Goal: Task Accomplishment & Management: Manage account settings

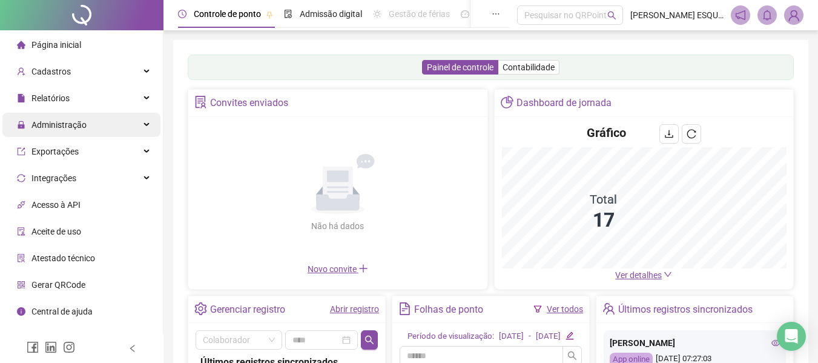
click at [79, 122] on span "Administração" at bounding box center [58, 125] width 55 height 10
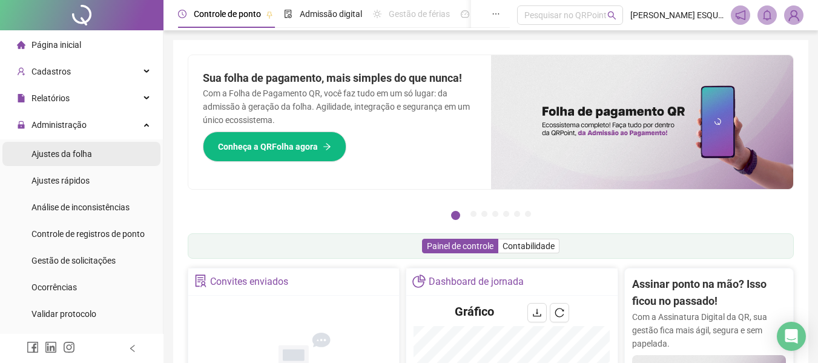
click at [109, 158] on li "Ajustes da folha" at bounding box center [81, 154] width 158 height 24
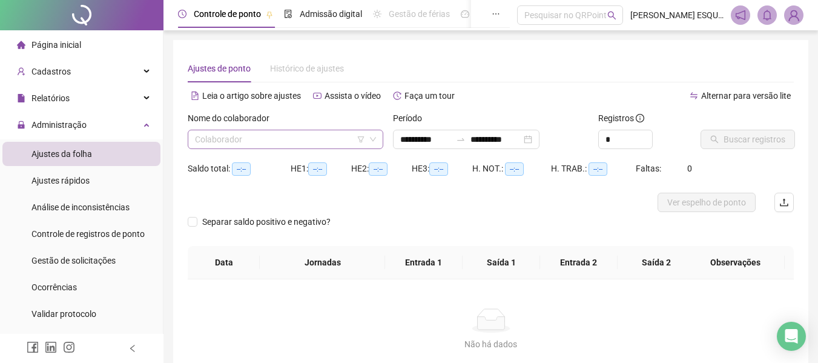
click at [250, 142] on input "search" at bounding box center [280, 139] width 170 height 18
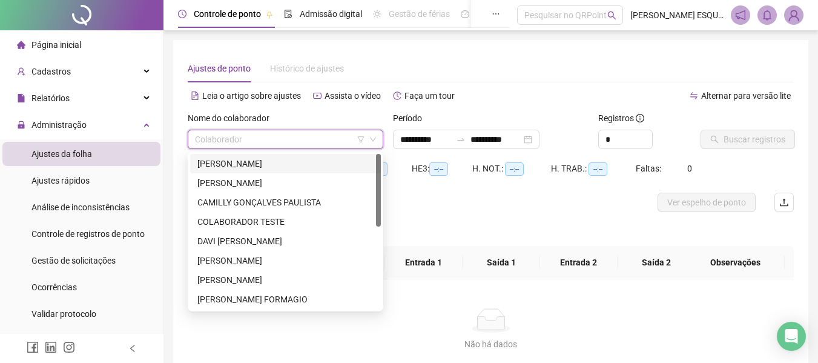
type input "**********"
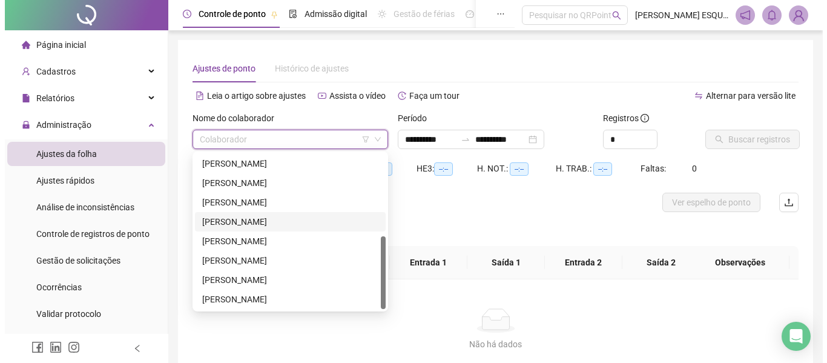
scroll to position [61, 0]
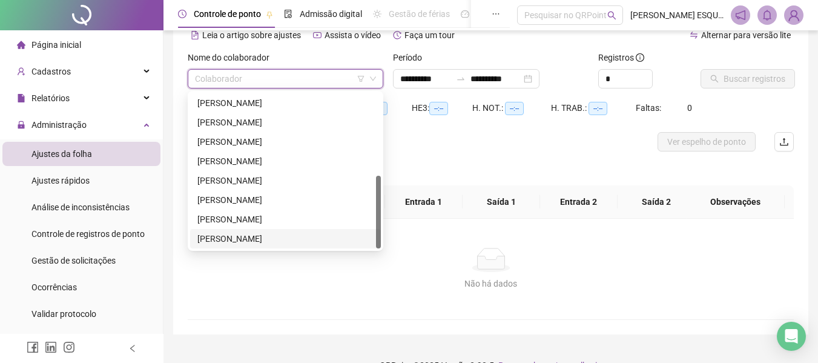
click at [262, 237] on div "[PERSON_NAME]" at bounding box center [285, 238] width 176 height 13
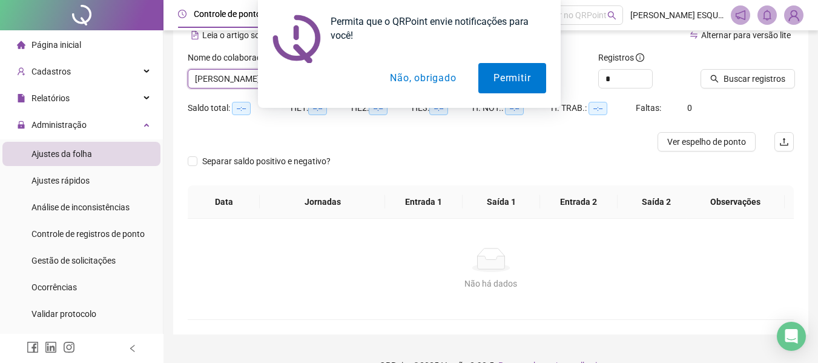
click at [420, 77] on button "Não, obrigado" at bounding box center [423, 78] width 96 height 30
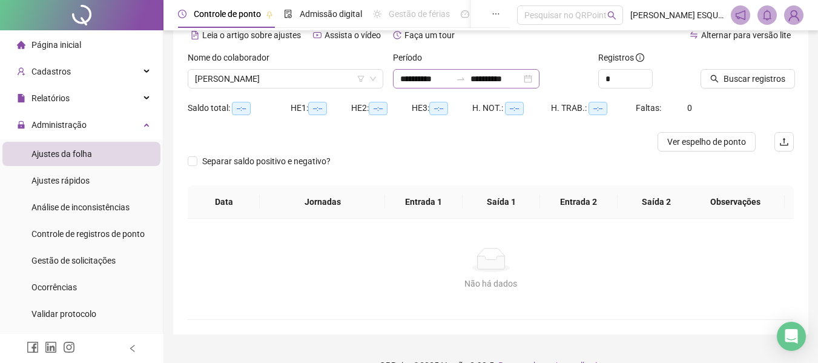
click at [539, 79] on div "**********" at bounding box center [466, 78] width 147 height 19
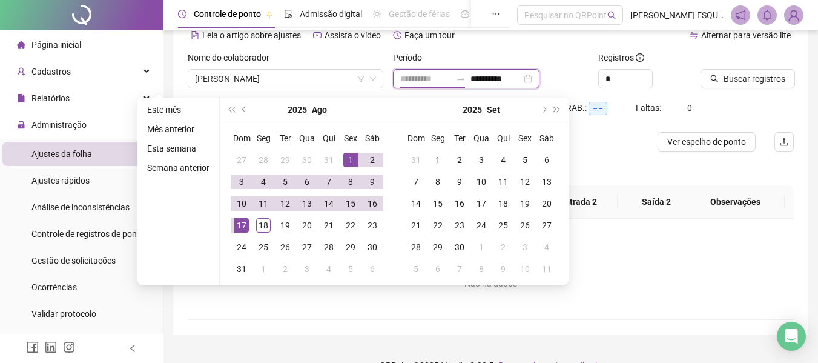
type input "**********"
click at [352, 163] on div "1" at bounding box center [350, 160] width 15 height 15
type input "**********"
click at [238, 219] on div "17" at bounding box center [241, 225] width 15 height 15
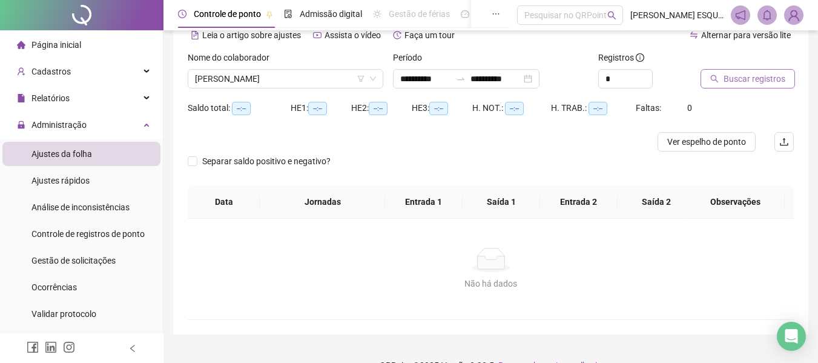
click at [740, 82] on span "Buscar registros" at bounding box center [754, 78] width 62 height 13
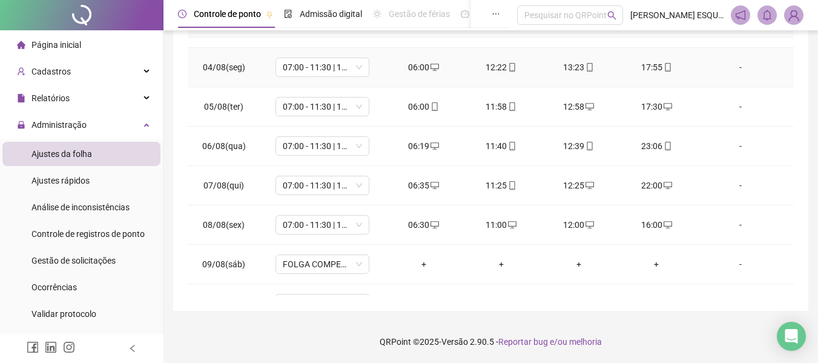
scroll to position [0, 0]
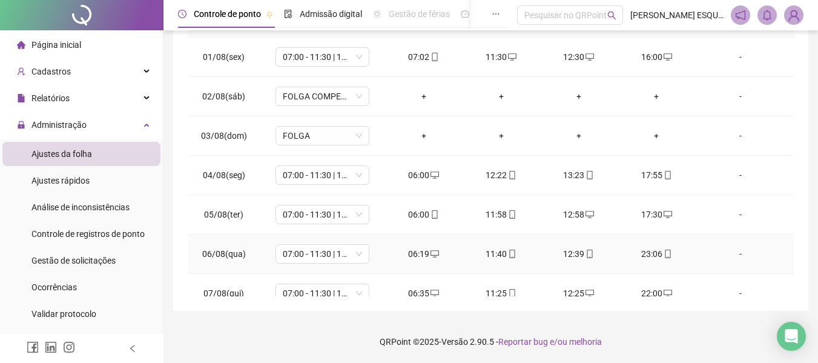
click at [453, 257] on td "06:19" at bounding box center [423, 253] width 77 height 39
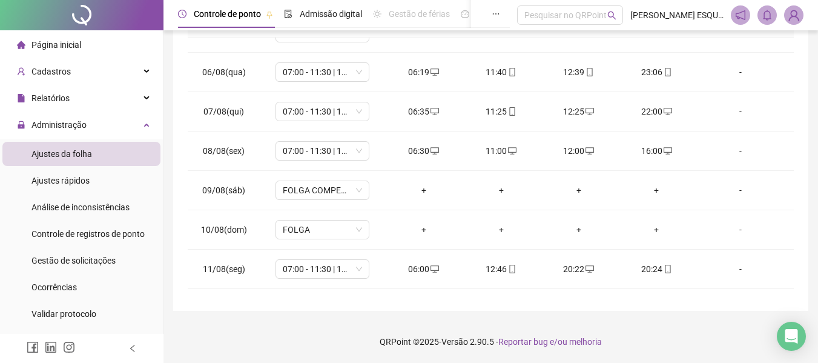
scroll to position [410, 0]
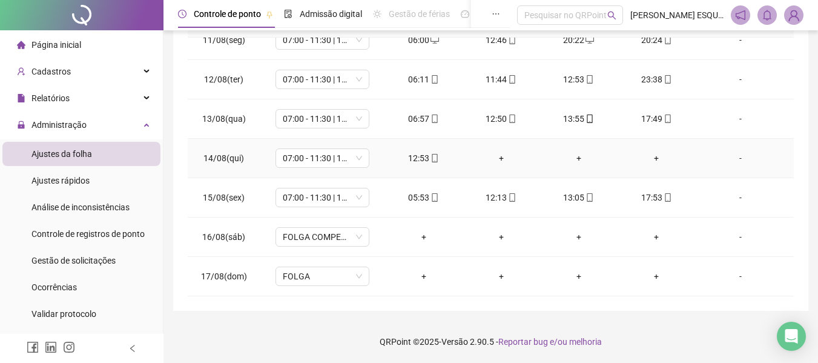
click at [495, 159] on div "+" at bounding box center [501, 157] width 58 height 13
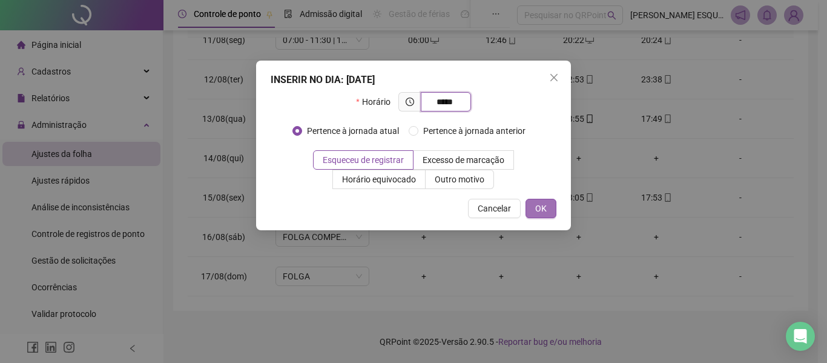
type input "*****"
click at [538, 209] on span "OK" at bounding box center [541, 208] width 12 height 13
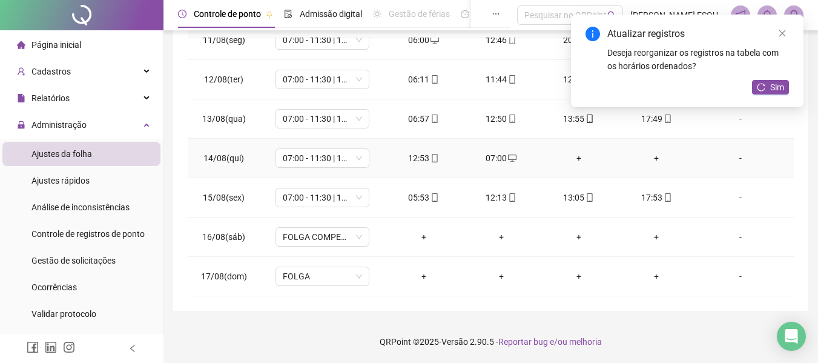
click at [571, 158] on div "+" at bounding box center [579, 157] width 58 height 13
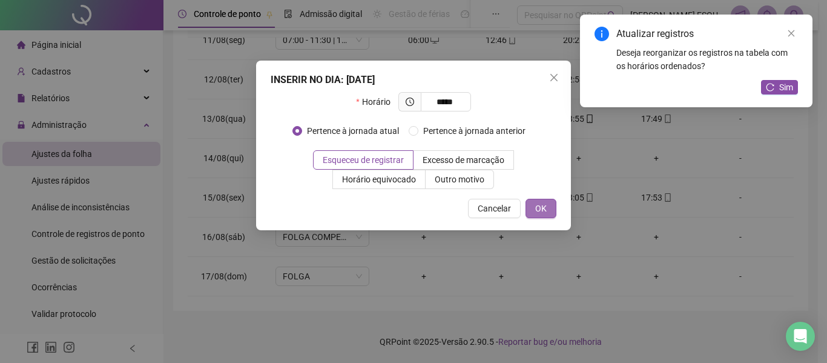
type input "*****"
click at [547, 213] on button "OK" at bounding box center [541, 208] width 31 height 19
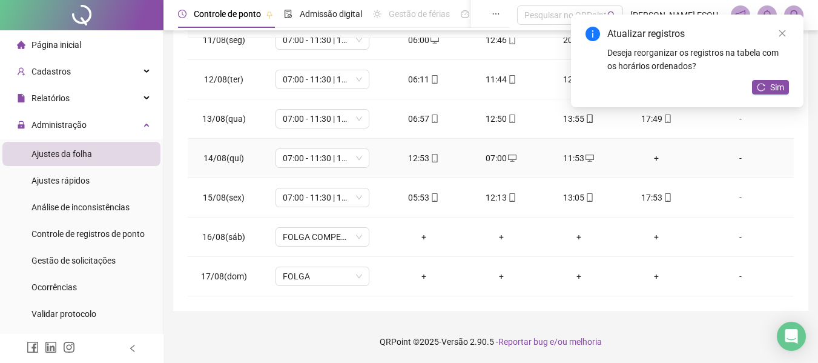
click at [649, 160] on div "+" at bounding box center [656, 157] width 58 height 13
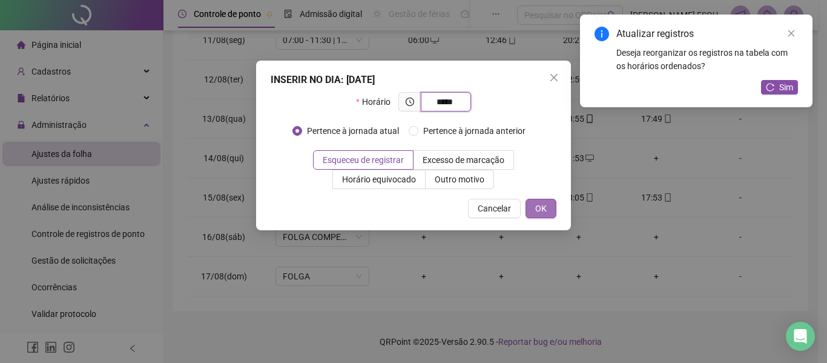
type input "*****"
click at [537, 206] on span "OK" at bounding box center [541, 208] width 12 height 13
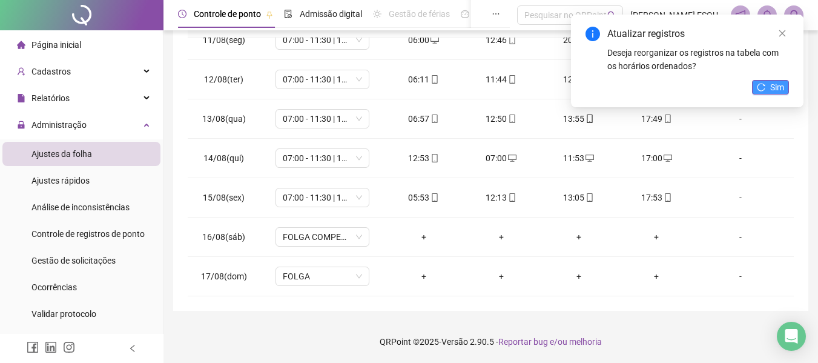
click at [766, 85] on button "Sim" at bounding box center [770, 87] width 37 height 15
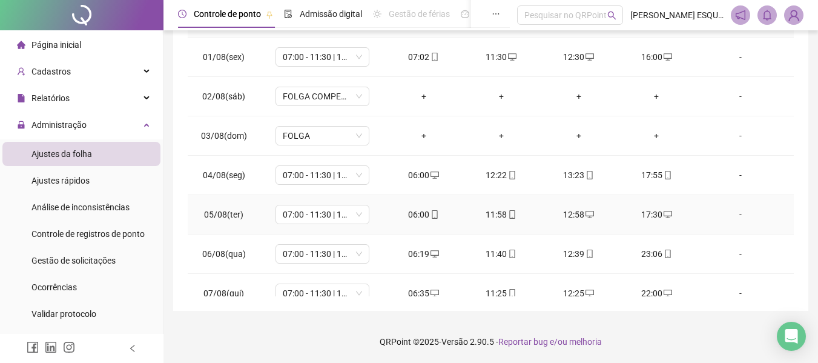
scroll to position [0, 0]
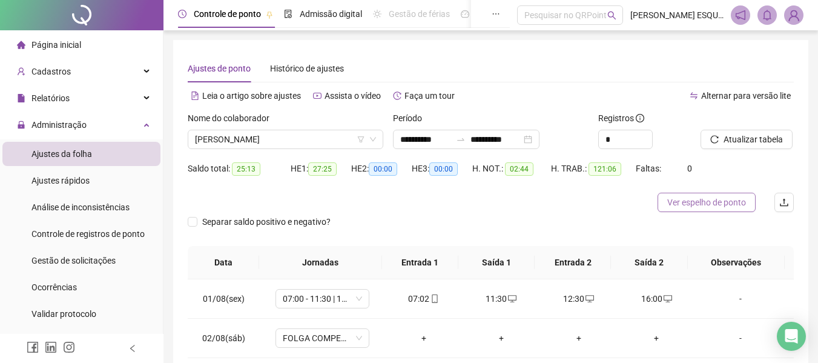
click at [700, 205] on span "Ver espelho de ponto" at bounding box center [706, 202] width 79 height 13
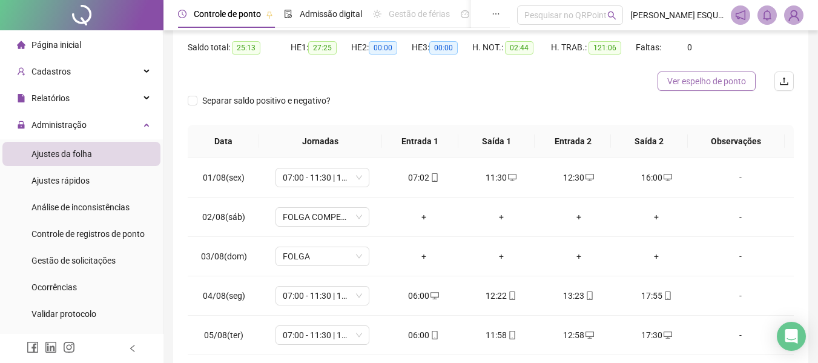
click at [710, 82] on span "Ver espelho de ponto" at bounding box center [706, 80] width 79 height 13
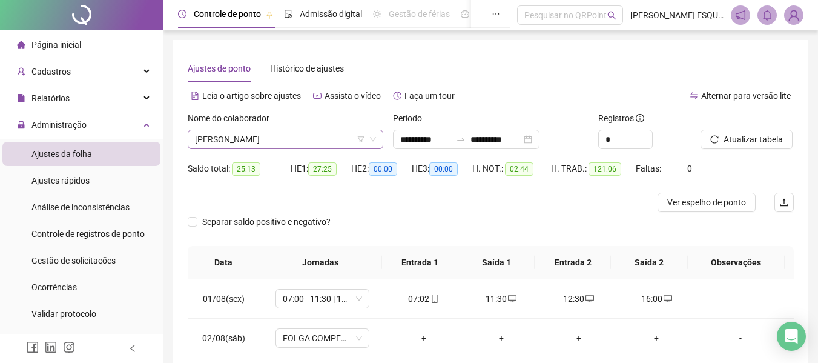
click at [321, 139] on span "[PERSON_NAME]" at bounding box center [285, 139] width 181 height 18
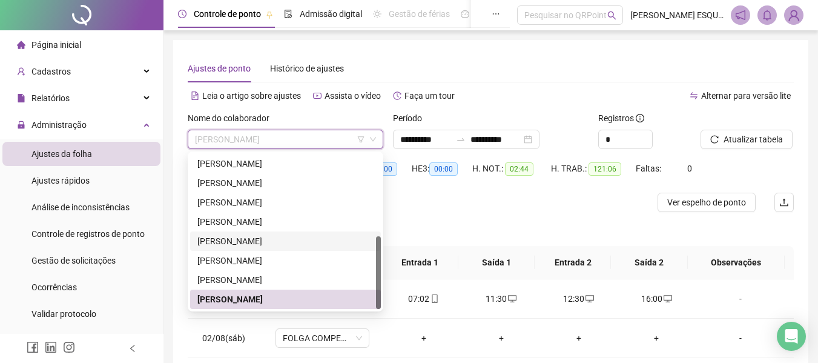
drag, startPoint x: 275, startPoint y: 244, endPoint x: 581, endPoint y: 199, distance: 309.6
click at [275, 244] on div "[PERSON_NAME]" at bounding box center [285, 240] width 176 height 13
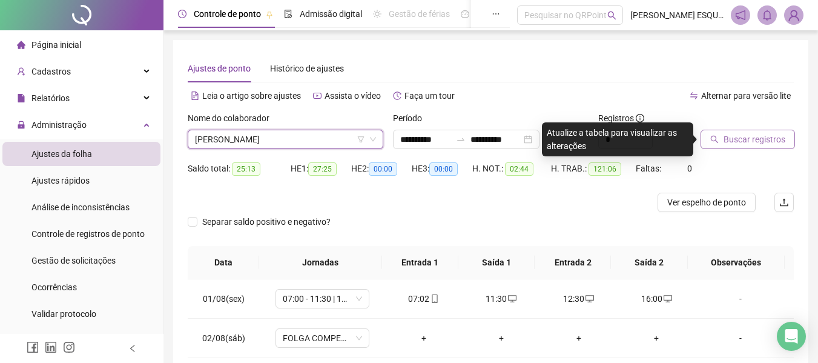
click at [719, 137] on button "Buscar registros" at bounding box center [747, 139] width 94 height 19
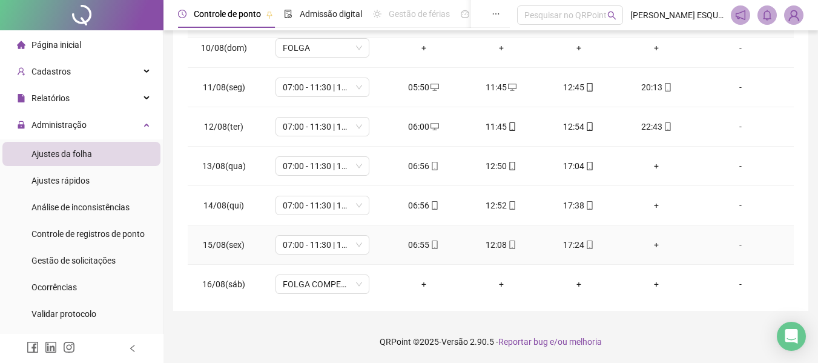
scroll to position [410, 0]
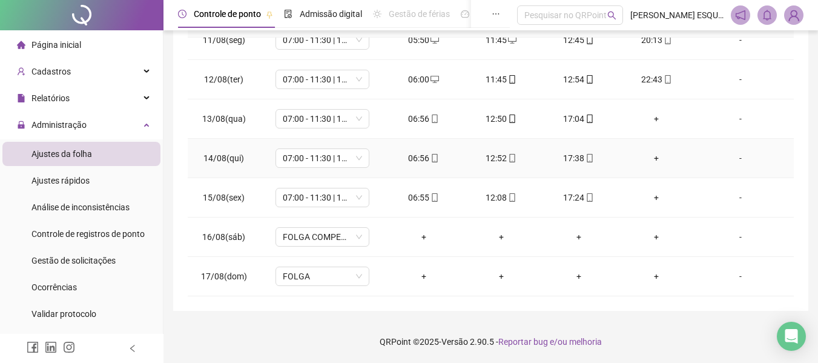
click at [652, 158] on div "+" at bounding box center [656, 157] width 58 height 13
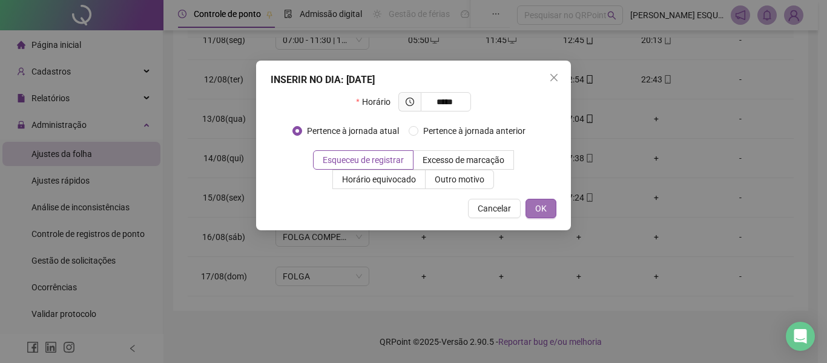
type input "*****"
click at [543, 210] on span "OK" at bounding box center [541, 208] width 12 height 13
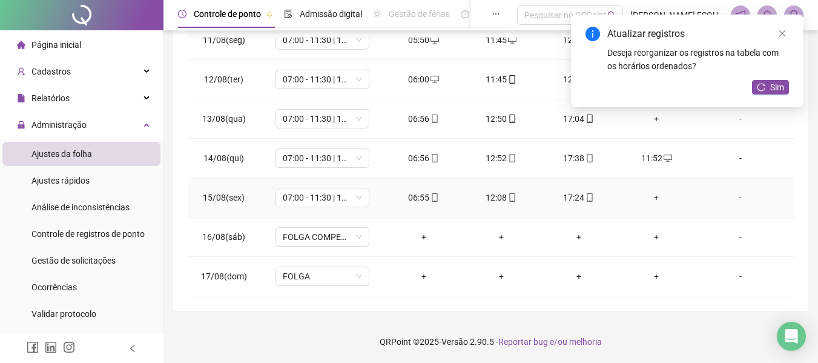
click at [651, 194] on div "+" at bounding box center [656, 197] width 58 height 13
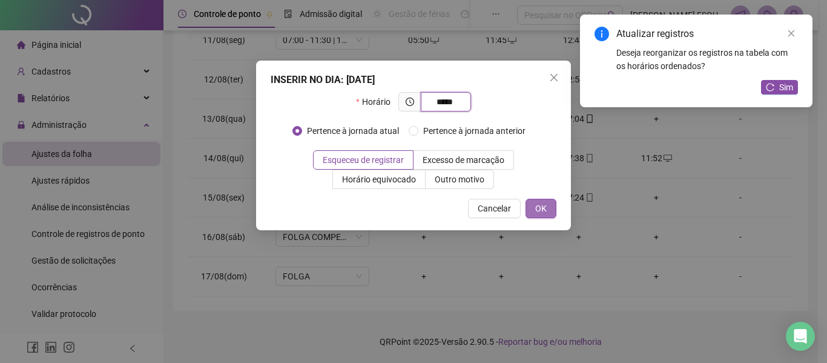
type input "*****"
click at [545, 201] on button "OK" at bounding box center [541, 208] width 31 height 19
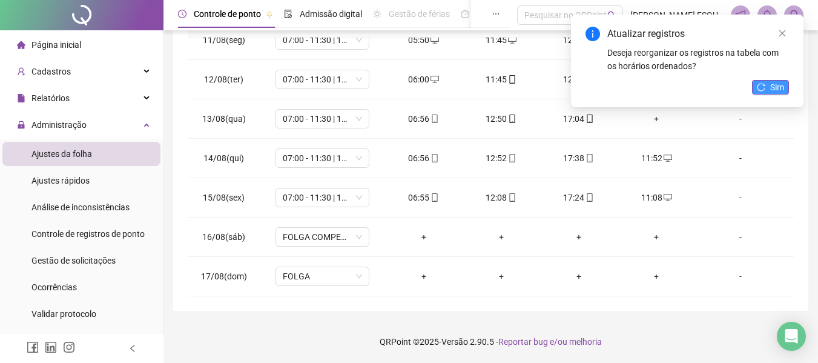
click at [760, 90] on icon "reload" at bounding box center [761, 87] width 8 height 8
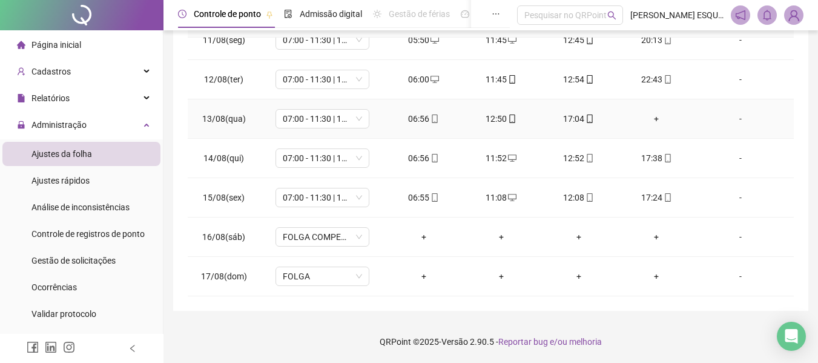
click at [651, 118] on div "+" at bounding box center [656, 118] width 58 height 13
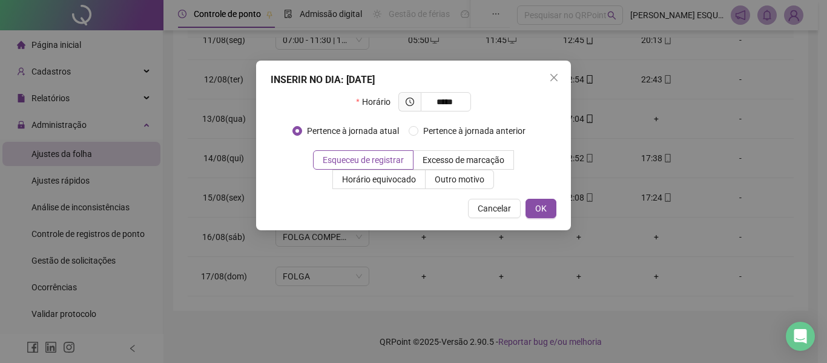
type input "*****"
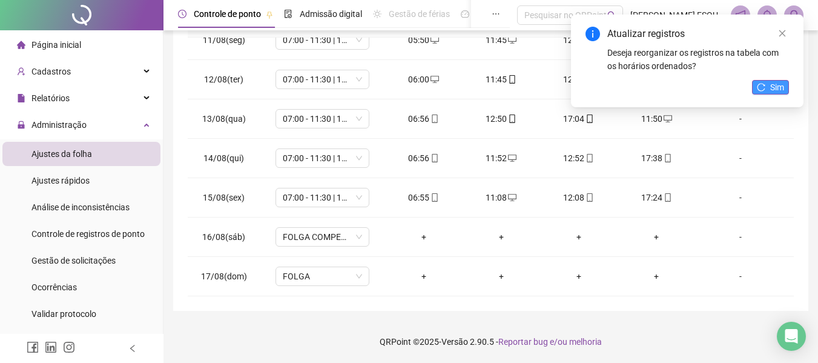
click at [763, 85] on icon "reload" at bounding box center [761, 87] width 8 height 8
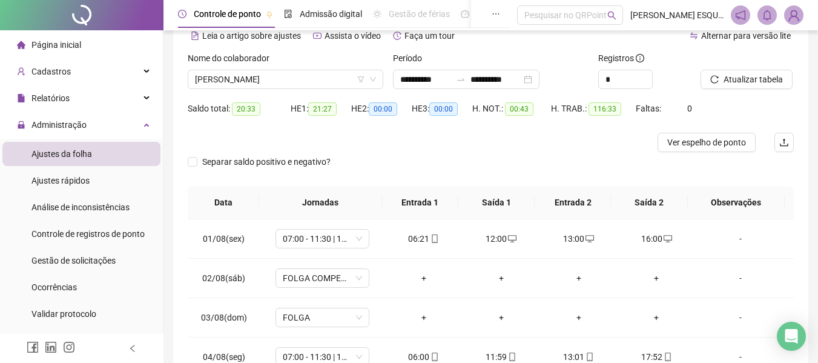
scroll to position [0, 0]
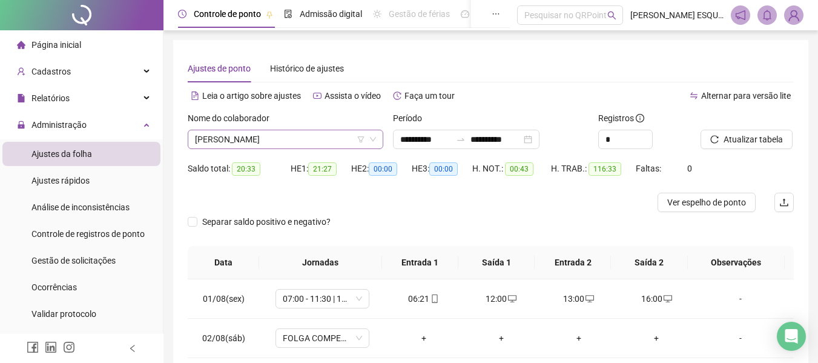
click at [314, 136] on span "[PERSON_NAME]" at bounding box center [285, 139] width 181 height 18
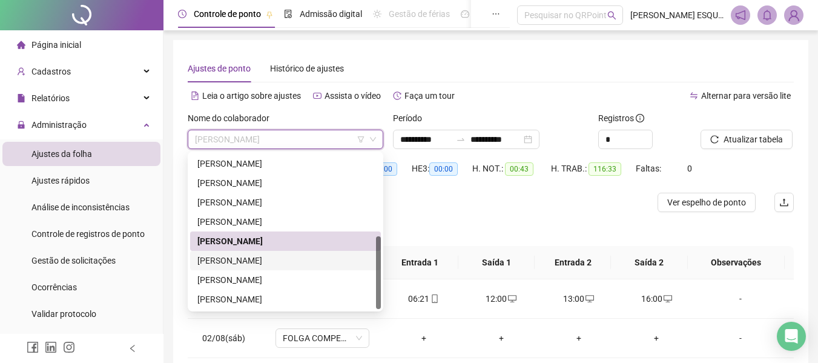
click at [268, 263] on div "[PERSON_NAME]" at bounding box center [285, 260] width 176 height 13
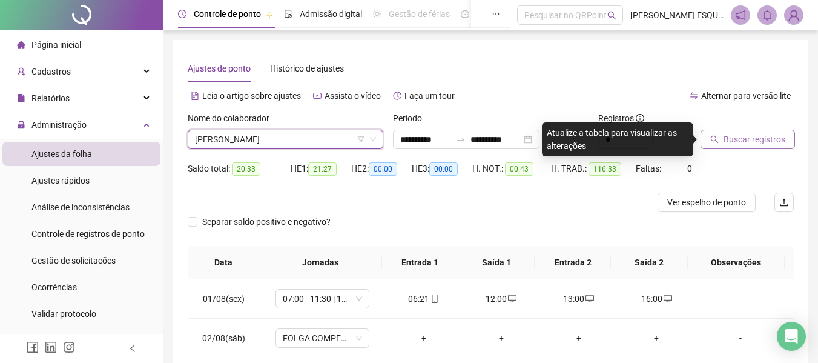
click at [714, 145] on button "Buscar registros" at bounding box center [747, 139] width 94 height 19
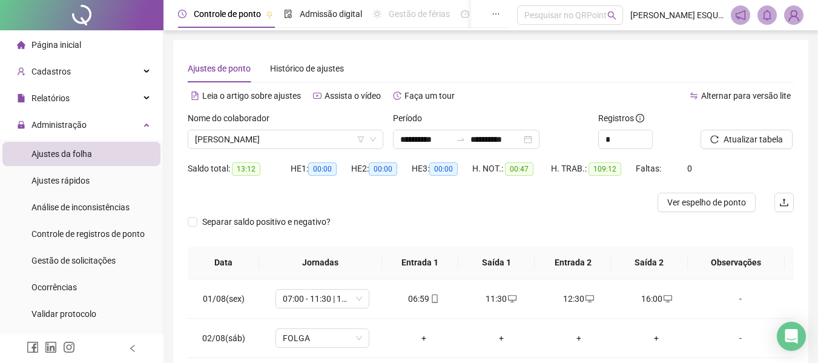
click at [473, 208] on div at bounding box center [415, 202] width 455 height 19
click at [293, 138] on span "[PERSON_NAME]" at bounding box center [285, 139] width 181 height 18
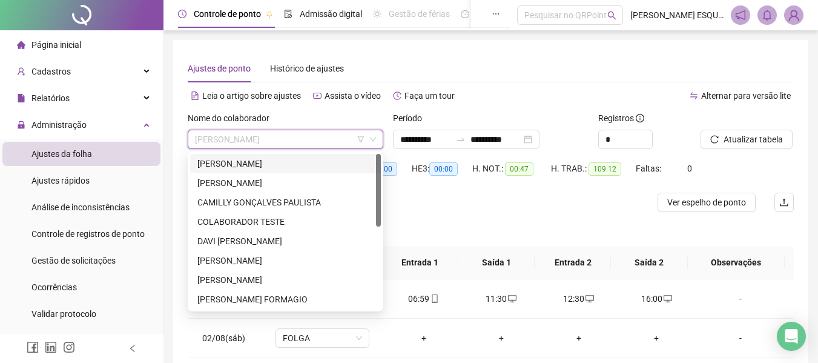
click at [305, 160] on div "[PERSON_NAME]" at bounding box center [285, 163] width 176 height 13
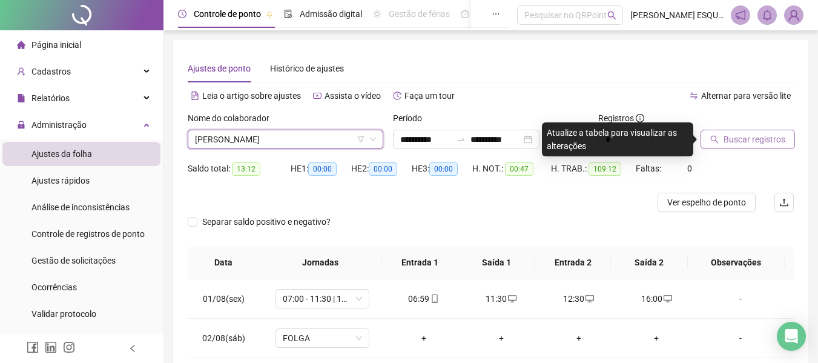
click at [727, 142] on span "Buscar registros" at bounding box center [754, 139] width 62 height 13
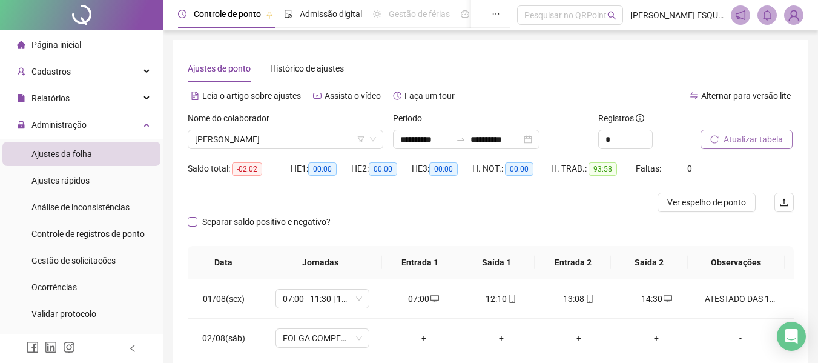
click at [222, 220] on span "Separar saldo positivo e negativo?" at bounding box center [266, 221] width 138 height 13
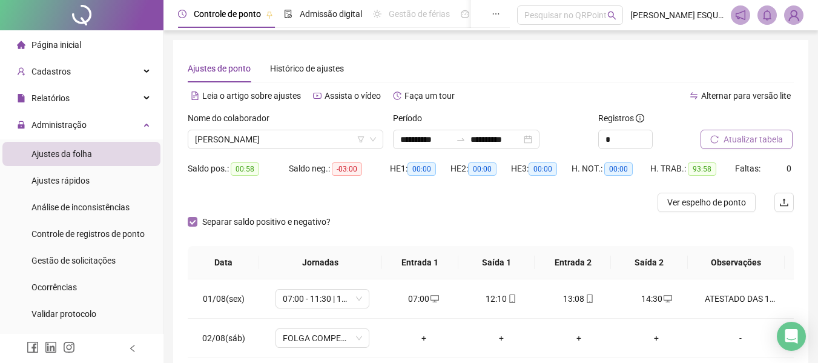
click at [225, 220] on span "Separar saldo positivo e negativo?" at bounding box center [266, 221] width 138 height 13
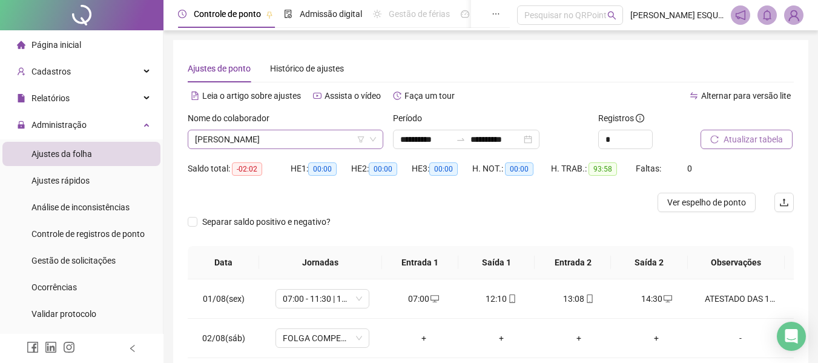
click at [319, 131] on span "[PERSON_NAME]" at bounding box center [285, 139] width 181 height 18
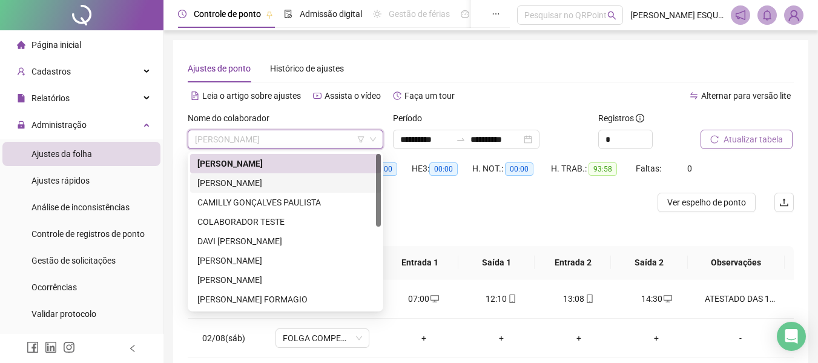
click at [269, 186] on div "[PERSON_NAME]" at bounding box center [285, 182] width 176 height 13
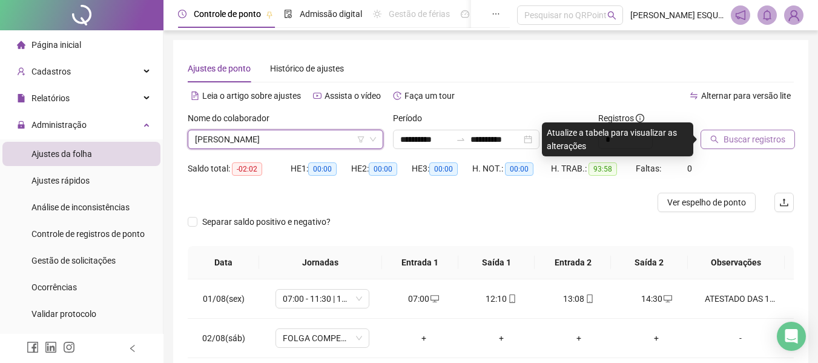
click at [754, 143] on span "Buscar registros" at bounding box center [754, 139] width 62 height 13
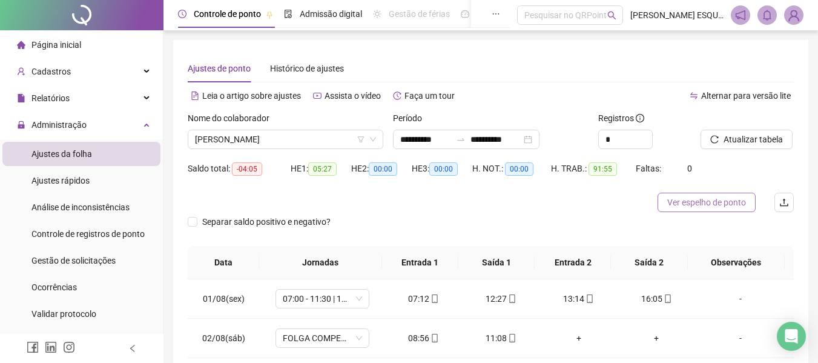
click at [697, 203] on span "Ver espelho de ponto" at bounding box center [706, 202] width 79 height 13
click at [442, 15] on span "Gestão de férias" at bounding box center [419, 14] width 61 height 10
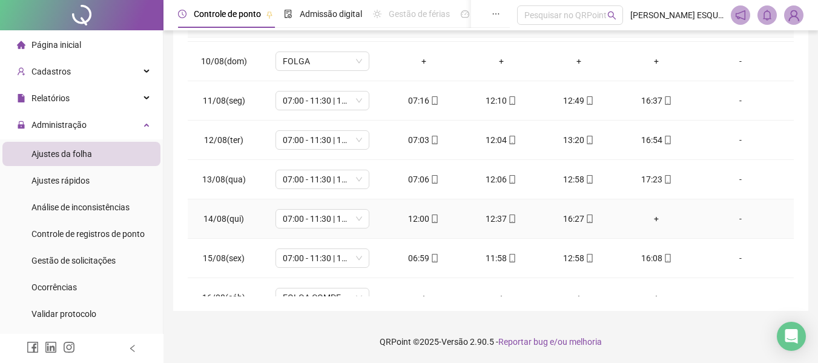
scroll to position [410, 0]
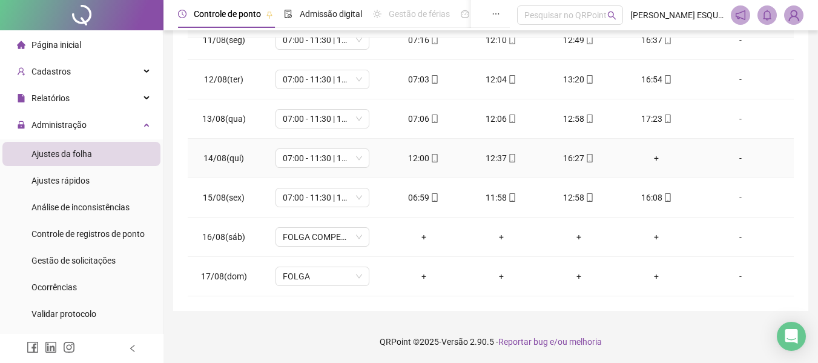
click at [655, 159] on div "+" at bounding box center [656, 157] width 58 height 13
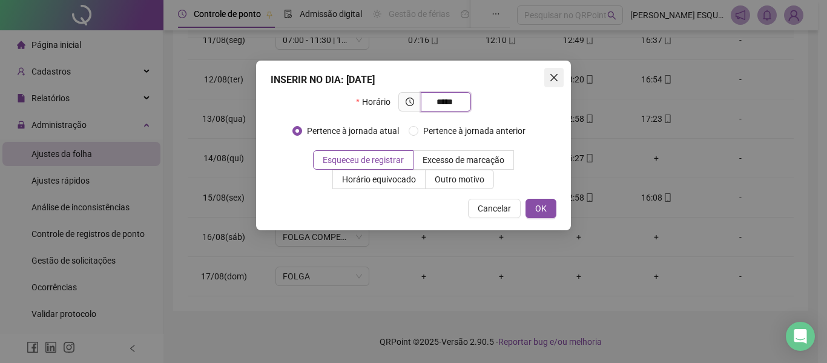
type input "*****"
click at [555, 74] on icon "close" at bounding box center [554, 78] width 10 height 10
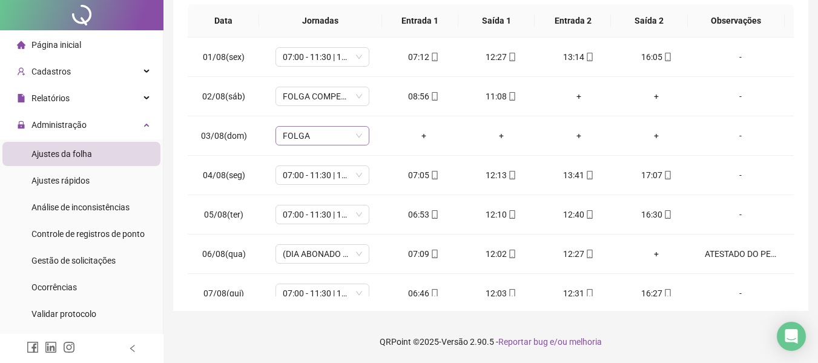
scroll to position [0, 0]
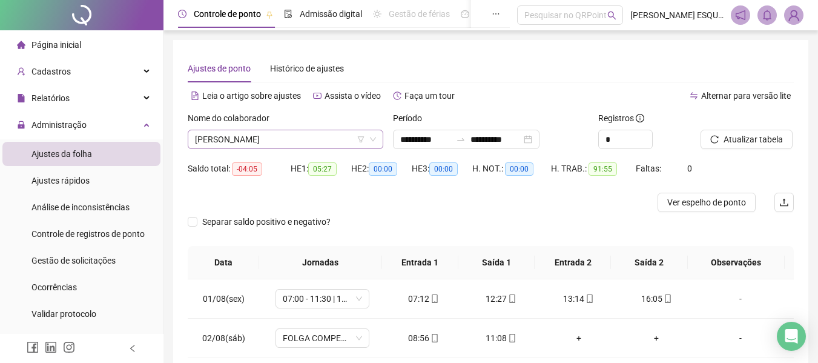
click at [312, 142] on span "[PERSON_NAME]" at bounding box center [285, 139] width 181 height 18
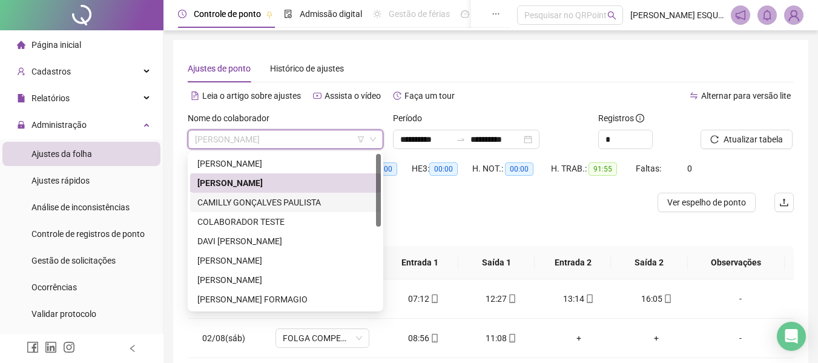
click at [283, 200] on div "CAMILLY GONÇALVES PAULISTA" at bounding box center [285, 202] width 176 height 13
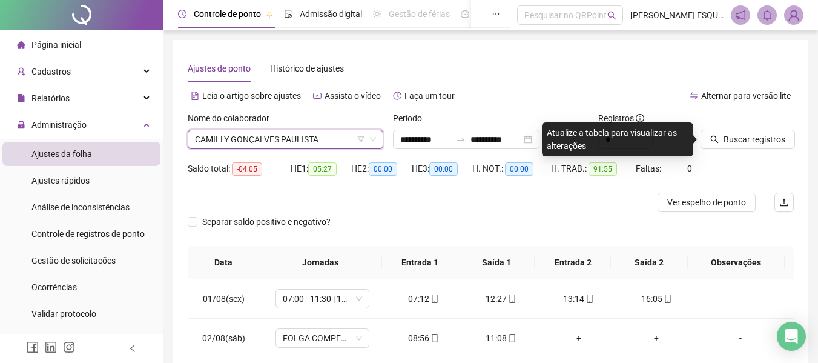
click at [725, 144] on span "Buscar registros" at bounding box center [754, 139] width 62 height 13
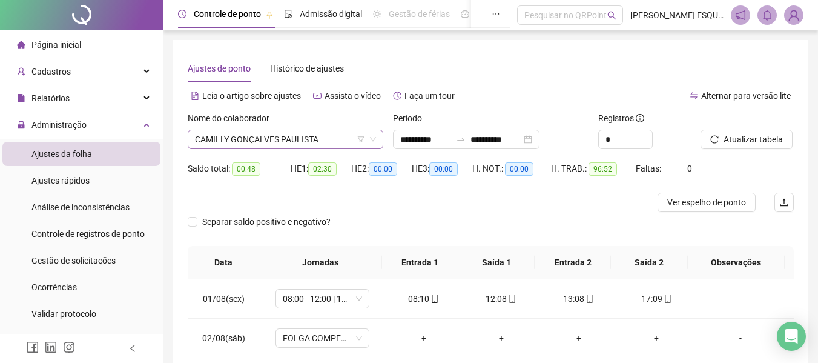
click at [339, 135] on span "CAMILLY GONÇALVES PAULISTA" at bounding box center [285, 139] width 181 height 18
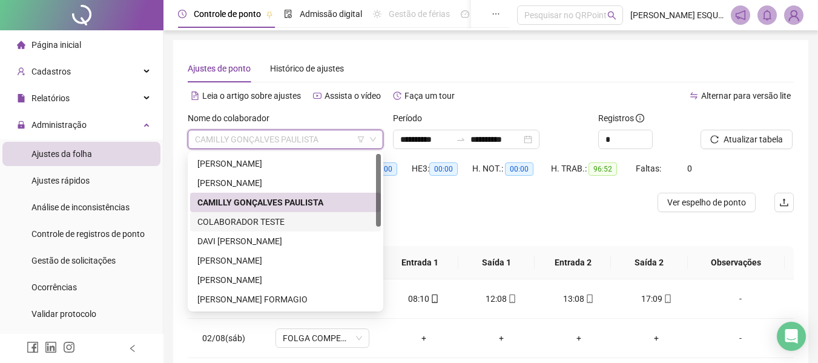
click at [311, 227] on div "COLABORADOR TESTE" at bounding box center [285, 221] width 176 height 13
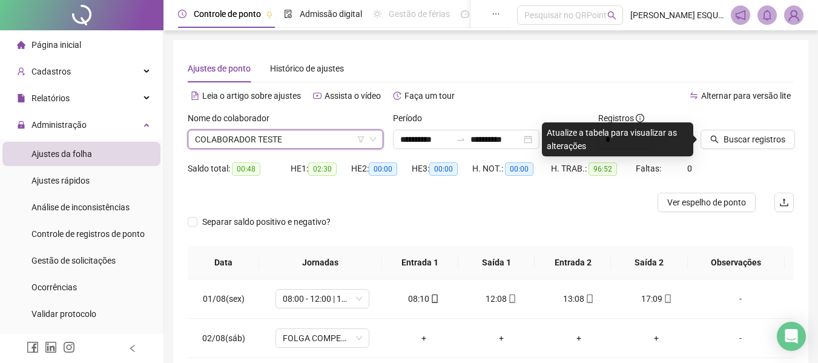
click at [309, 142] on span "COLABORADOR TESTE" at bounding box center [285, 139] width 181 height 18
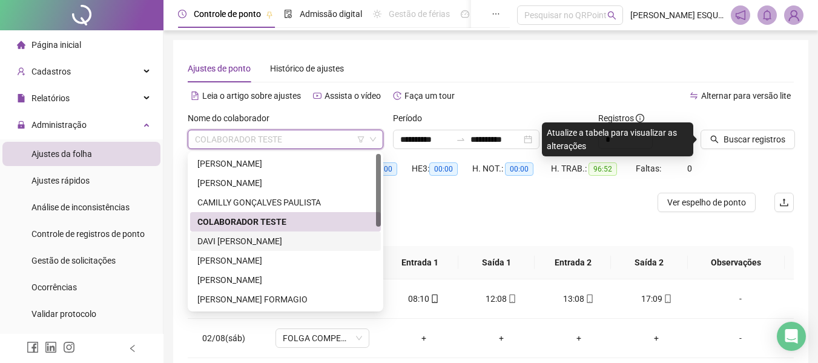
click at [307, 248] on div "DAVI [PERSON_NAME]" at bounding box center [285, 240] width 191 height 19
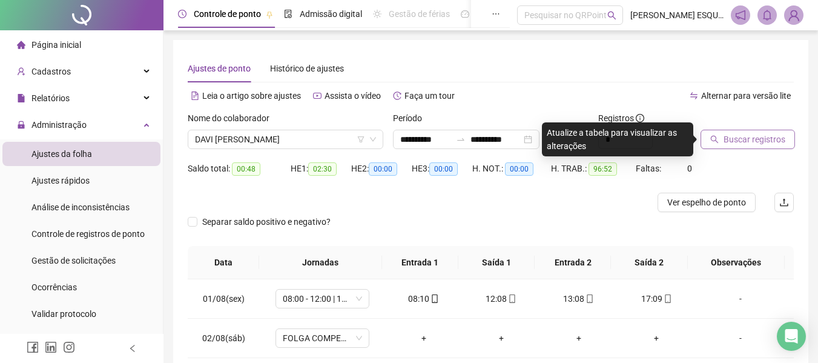
click at [740, 146] on button "Buscar registros" at bounding box center [747, 139] width 94 height 19
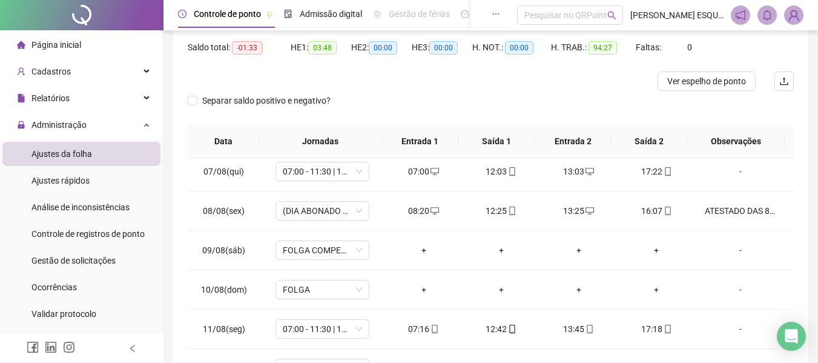
scroll to position [242, 0]
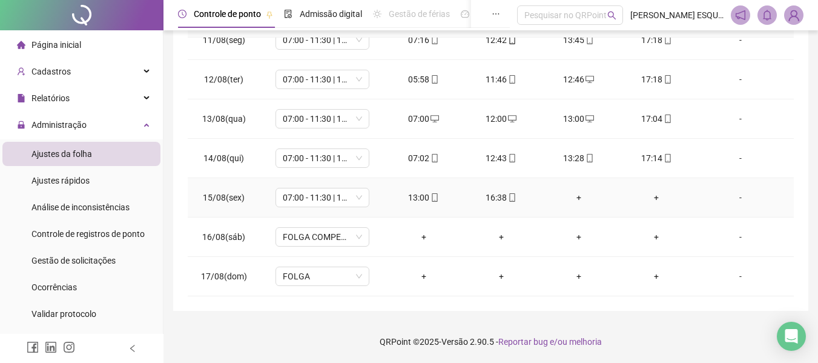
click at [572, 198] on div "+" at bounding box center [579, 197] width 58 height 13
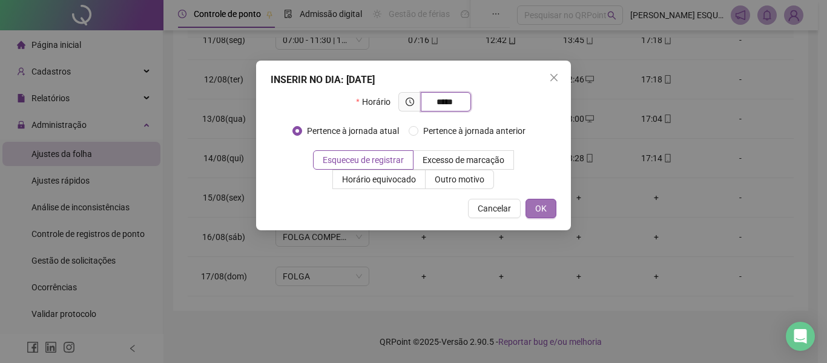
type input "*****"
click at [536, 205] on span "OK" at bounding box center [541, 208] width 12 height 13
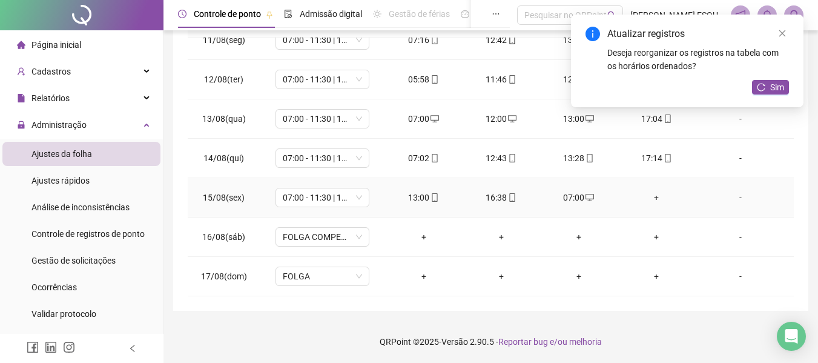
click at [650, 197] on div "+" at bounding box center [656, 197] width 58 height 13
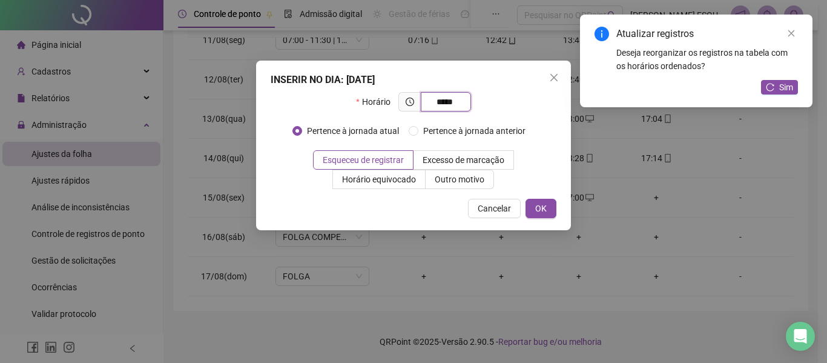
type input "*****"
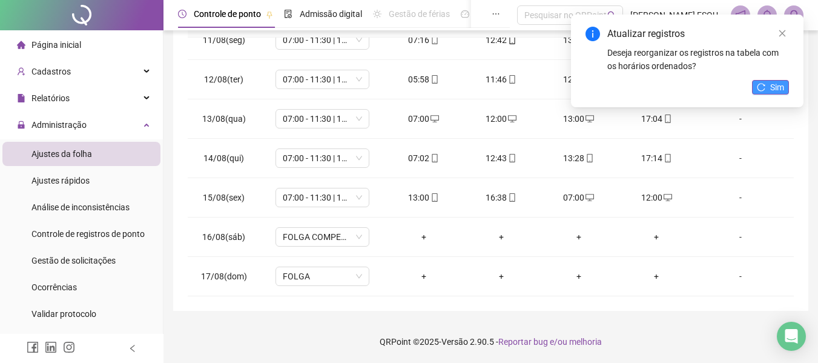
click at [768, 90] on button "Sim" at bounding box center [770, 87] width 37 height 15
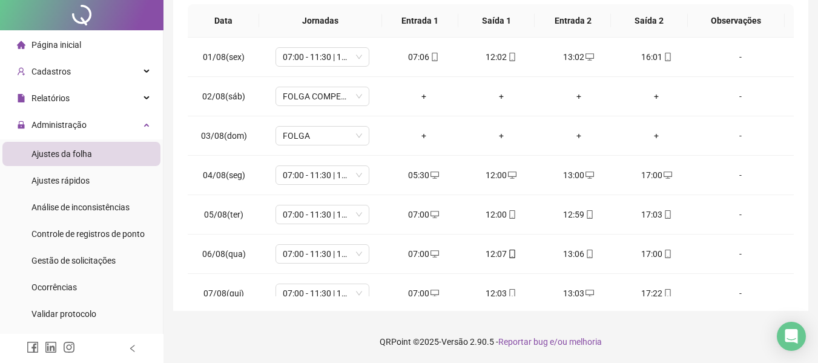
scroll to position [0, 0]
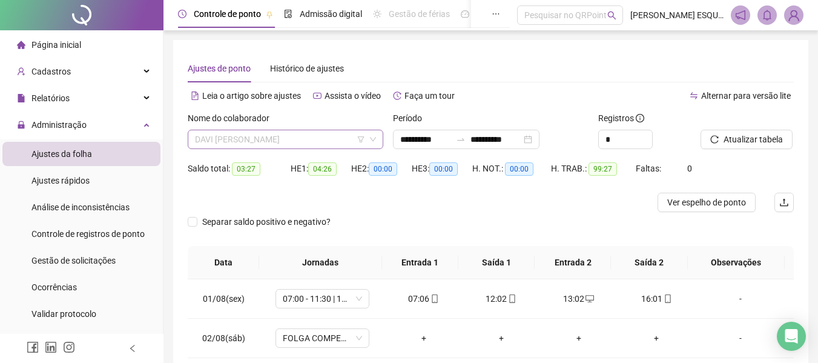
click at [329, 136] on span "DAVI [PERSON_NAME]" at bounding box center [285, 139] width 181 height 18
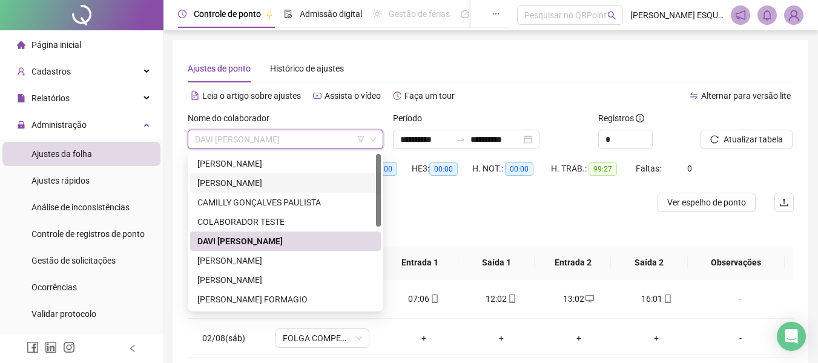
click at [291, 180] on div "[PERSON_NAME]" at bounding box center [285, 182] width 176 height 13
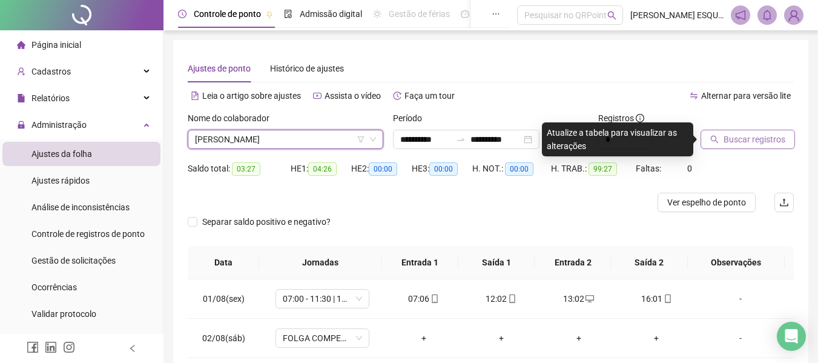
click at [742, 137] on span "Buscar registros" at bounding box center [754, 139] width 62 height 13
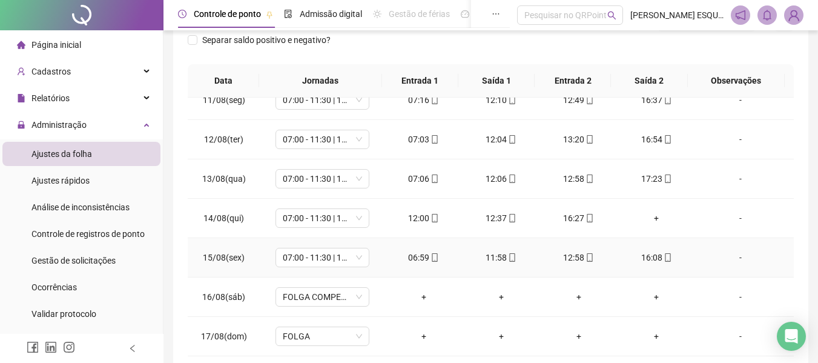
scroll to position [242, 0]
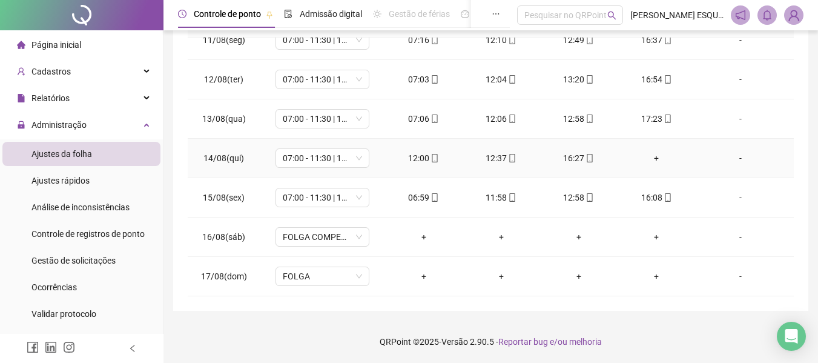
click at [649, 159] on div "+" at bounding box center [656, 157] width 58 height 13
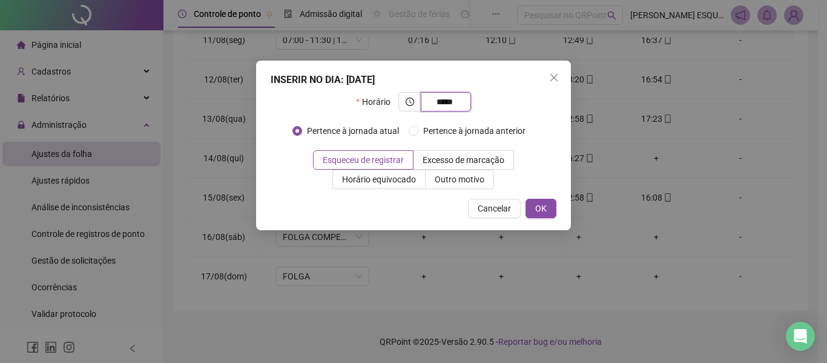
type input "*****"
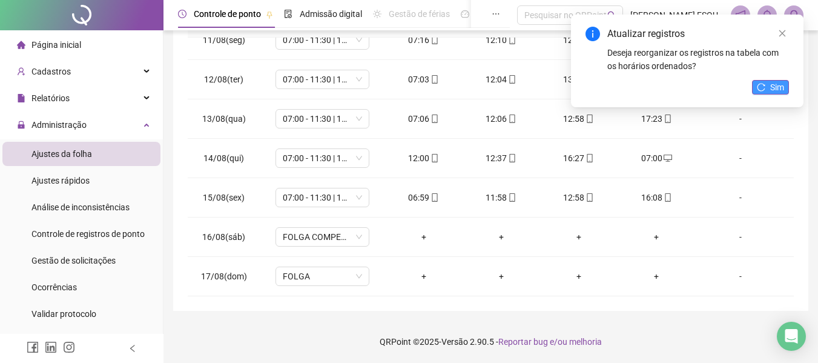
click at [770, 85] on button "Sim" at bounding box center [770, 87] width 37 height 15
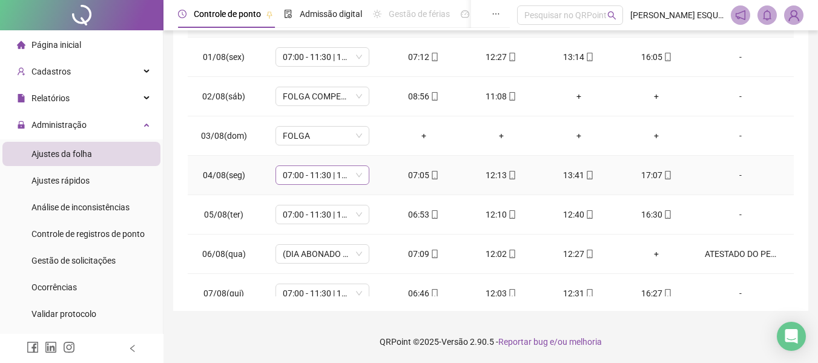
scroll to position [0, 0]
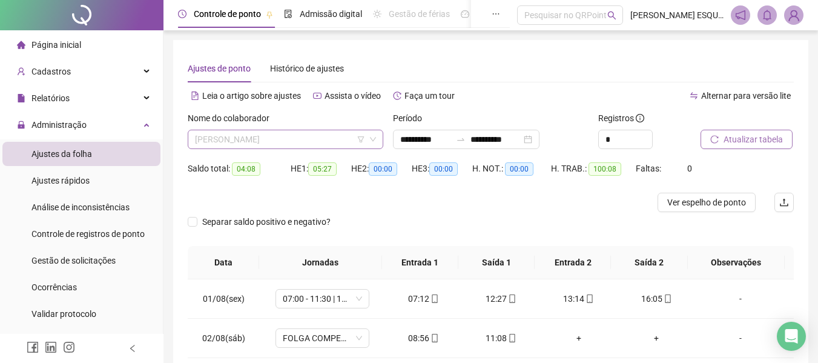
click at [311, 135] on span "[PERSON_NAME]" at bounding box center [285, 139] width 181 height 18
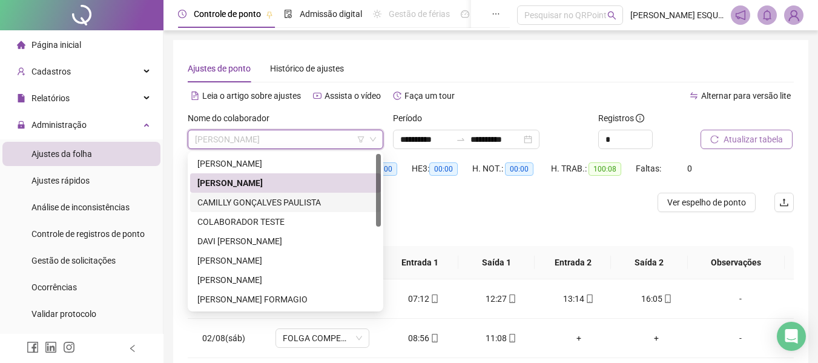
click at [250, 204] on div "CAMILLY GONÇALVES PAULISTA" at bounding box center [285, 202] width 176 height 13
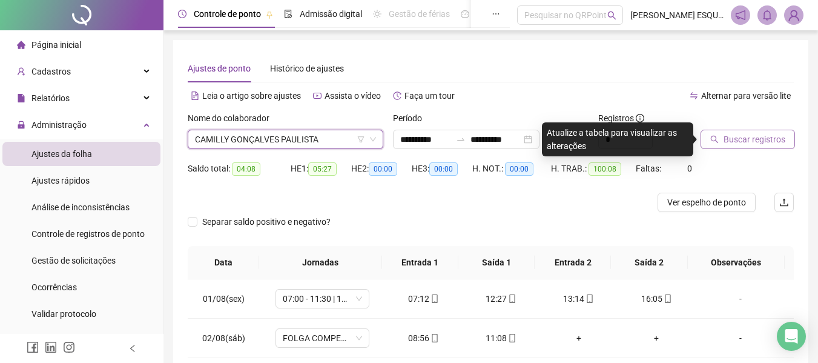
click at [743, 137] on span "Buscar registros" at bounding box center [754, 139] width 62 height 13
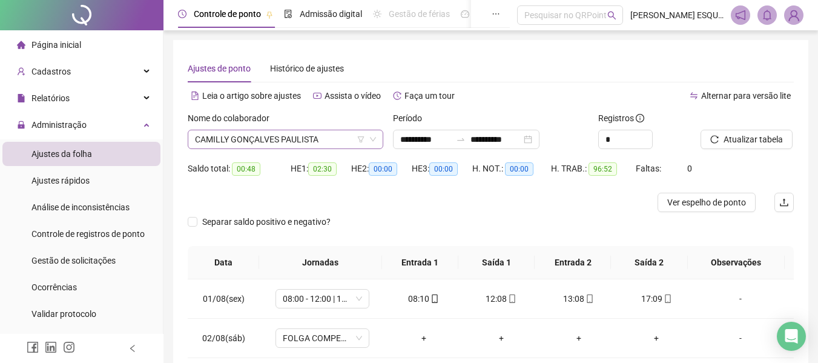
click at [330, 139] on span "CAMILLY GONÇALVES PAULISTA" at bounding box center [285, 139] width 181 height 18
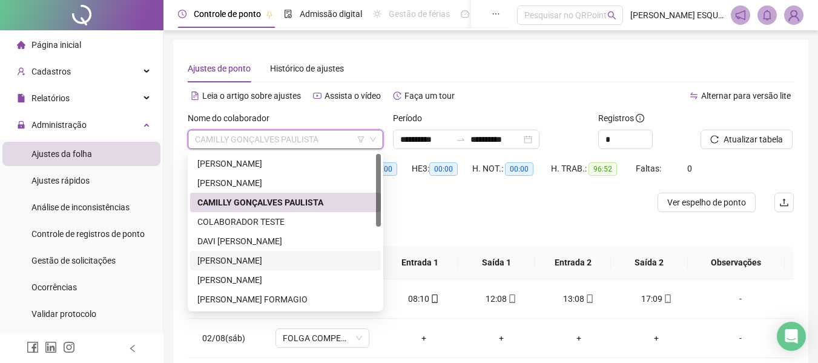
click at [261, 254] on div "[PERSON_NAME]" at bounding box center [285, 260] width 176 height 13
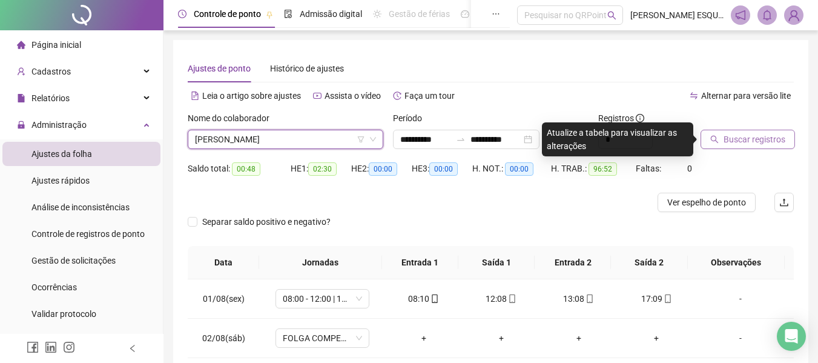
click at [749, 143] on span "Buscar registros" at bounding box center [754, 139] width 62 height 13
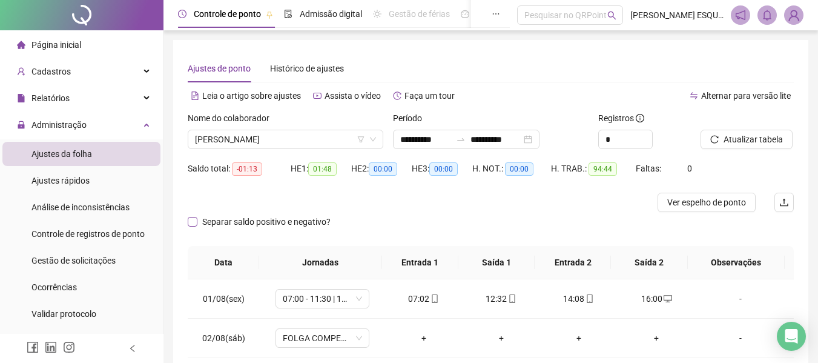
click at [242, 226] on span "Separar saldo positivo e negativo?" at bounding box center [266, 221] width 138 height 13
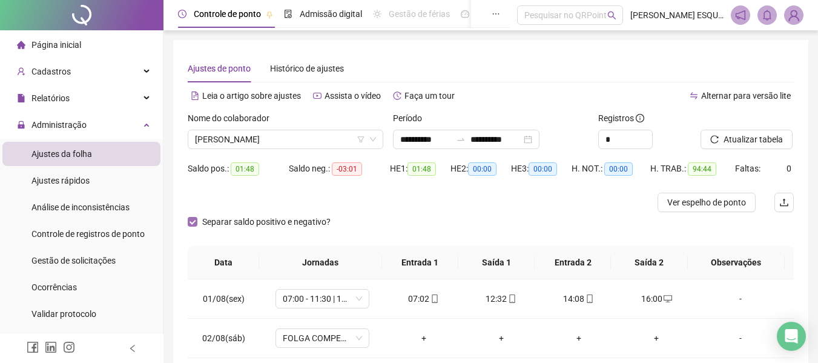
click at [242, 225] on span "Separar saldo positivo e negativo?" at bounding box center [266, 221] width 138 height 13
drag, startPoint x: 306, startPoint y: 219, endPoint x: 299, endPoint y: 219, distance: 7.3
click at [304, 219] on span "Separar saldo positivo e negativo?" at bounding box center [266, 221] width 138 height 13
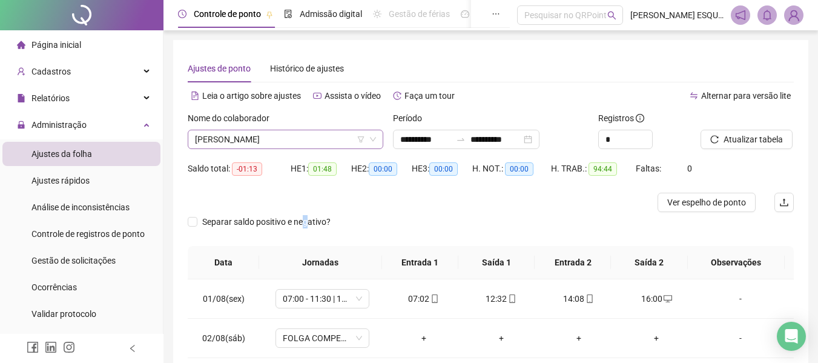
click at [272, 140] on span "[PERSON_NAME]" at bounding box center [285, 139] width 181 height 18
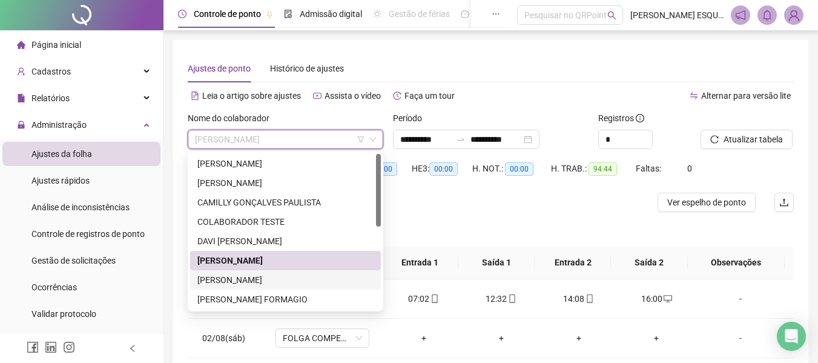
click at [279, 277] on div "[PERSON_NAME]" at bounding box center [285, 279] width 176 height 13
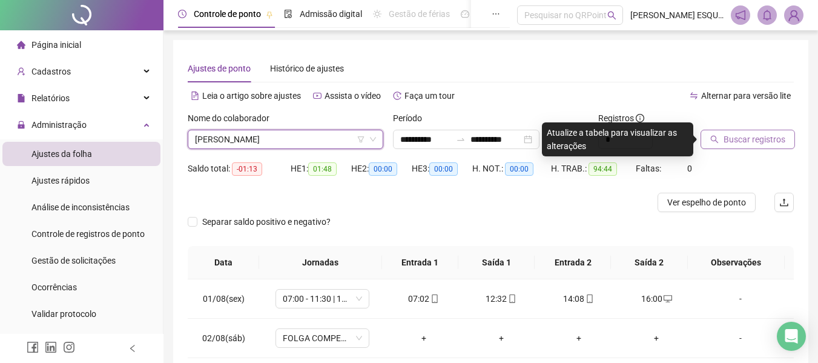
click at [714, 142] on icon "search" at bounding box center [714, 139] width 8 height 8
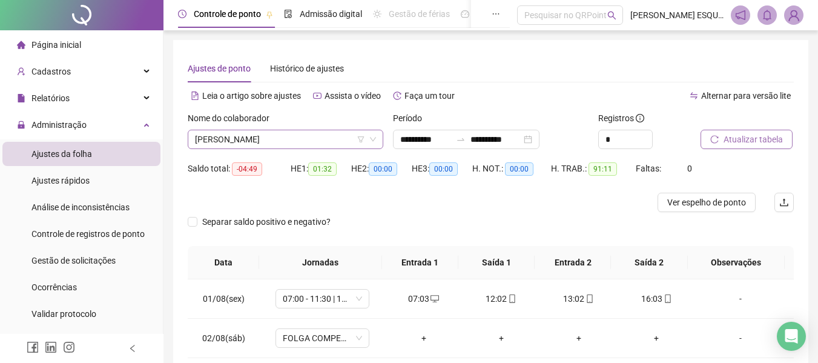
click at [317, 137] on span "[PERSON_NAME]" at bounding box center [285, 139] width 181 height 18
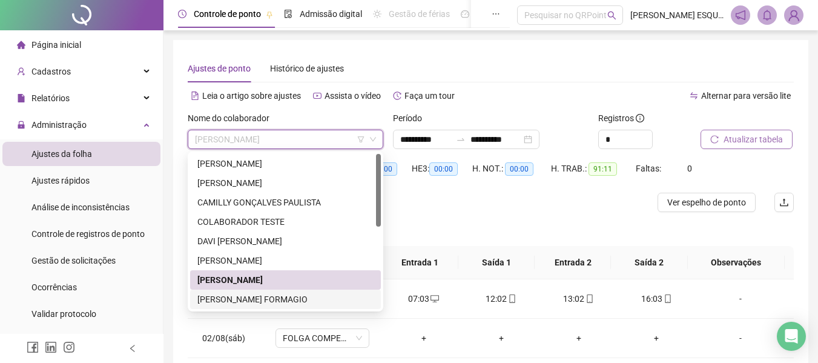
click at [282, 300] on div "[PERSON_NAME] FORMAGIO" at bounding box center [285, 298] width 176 height 13
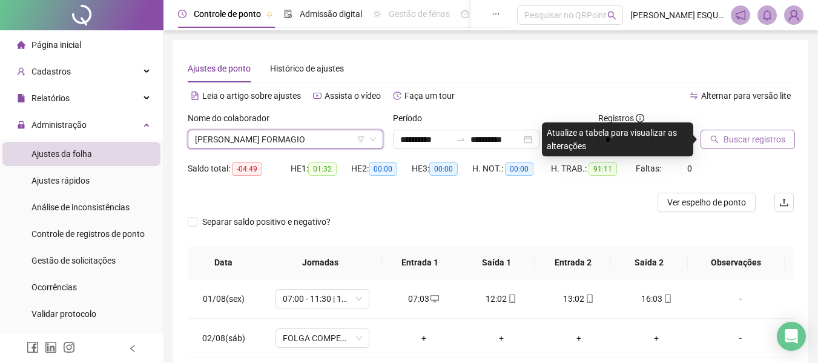
click at [711, 143] on icon "search" at bounding box center [714, 139] width 8 height 8
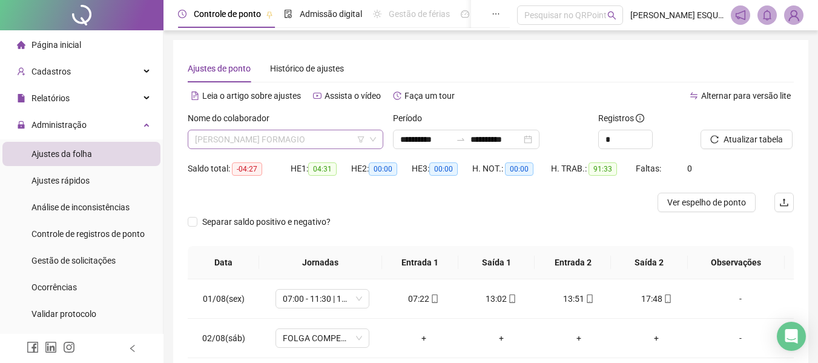
click at [300, 136] on span "[PERSON_NAME] FORMAGIO" at bounding box center [285, 139] width 181 height 18
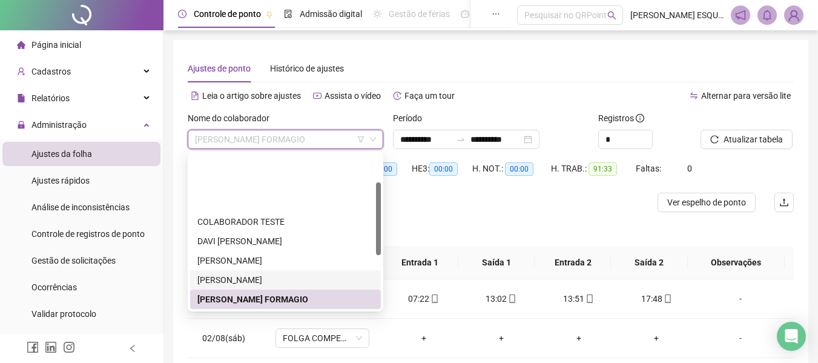
scroll to position [61, 0]
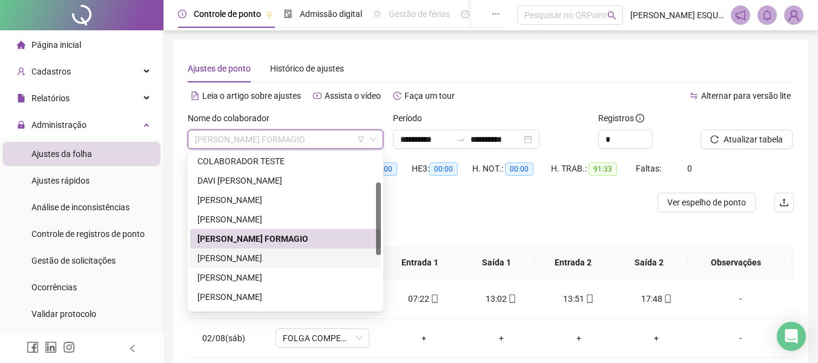
click at [263, 254] on div "[PERSON_NAME]" at bounding box center [285, 257] width 176 height 13
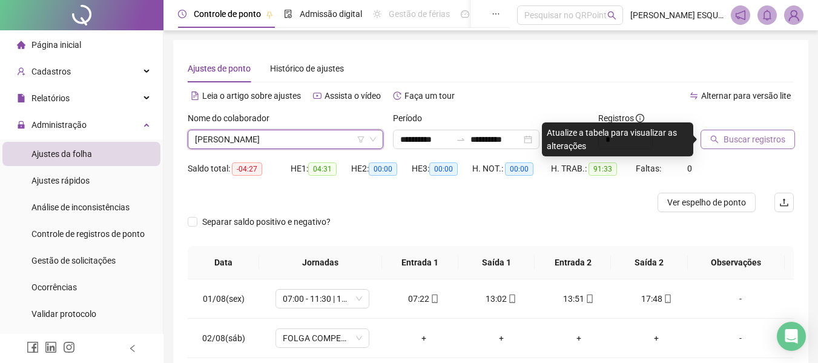
click at [733, 136] on span "Buscar registros" at bounding box center [754, 139] width 62 height 13
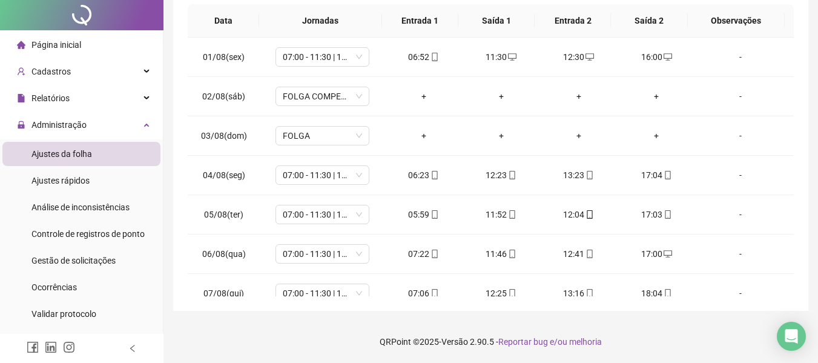
scroll to position [0, 0]
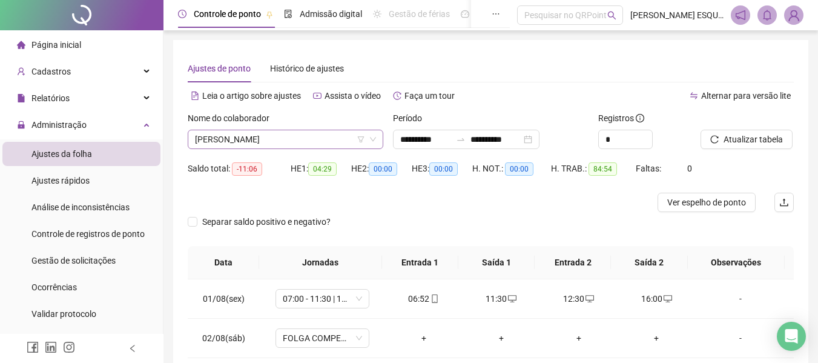
click at [333, 142] on span "[PERSON_NAME]" at bounding box center [285, 139] width 181 height 18
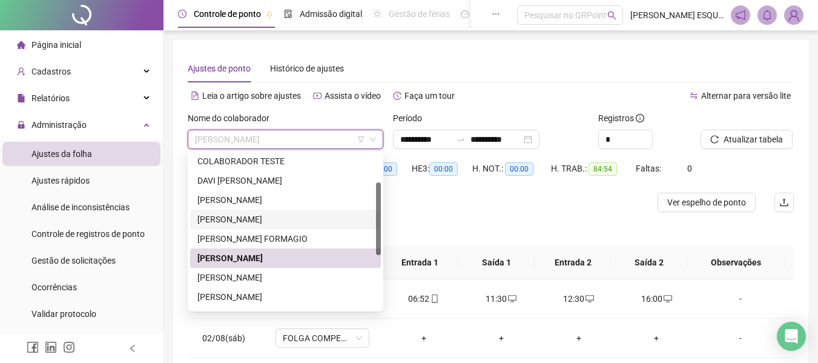
click at [288, 222] on div "[PERSON_NAME]" at bounding box center [285, 219] width 176 height 13
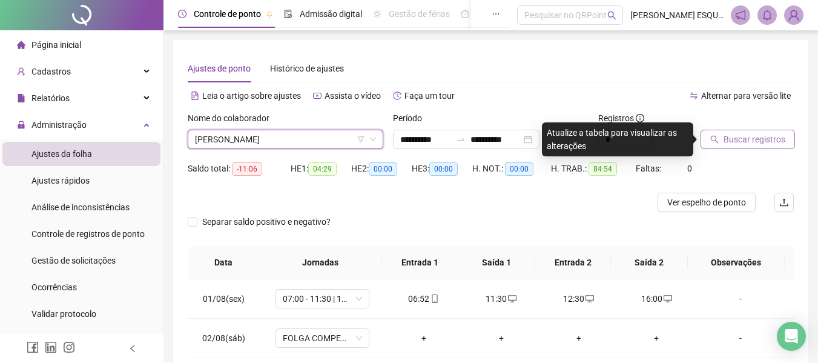
click at [743, 145] on span "Buscar registros" at bounding box center [754, 139] width 62 height 13
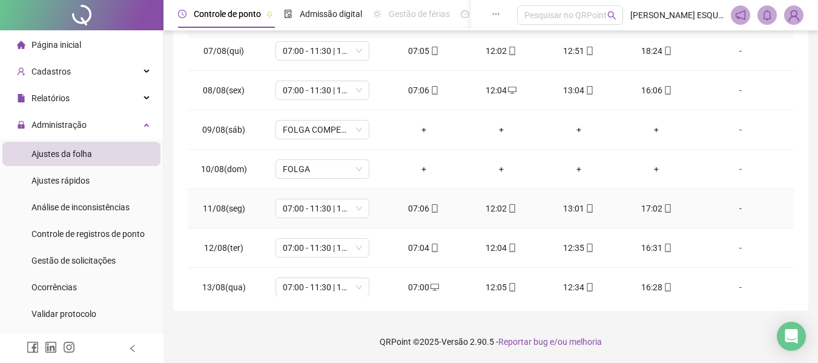
scroll to position [410, 0]
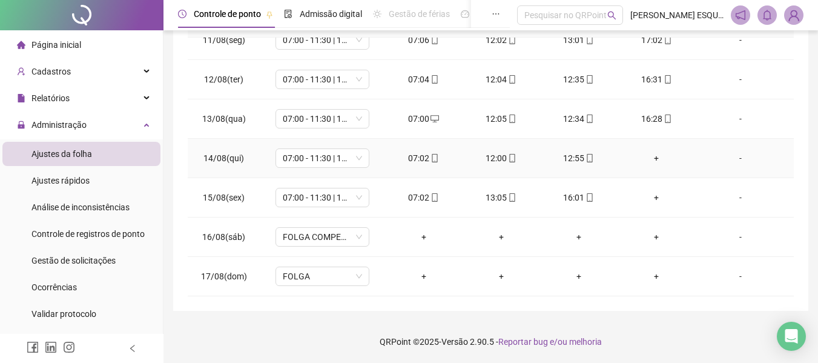
click at [653, 158] on div "+" at bounding box center [656, 157] width 58 height 13
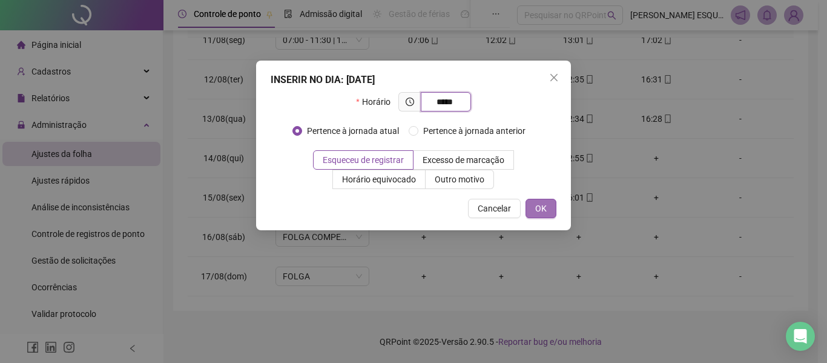
type input "*****"
click at [533, 207] on button "OK" at bounding box center [541, 208] width 31 height 19
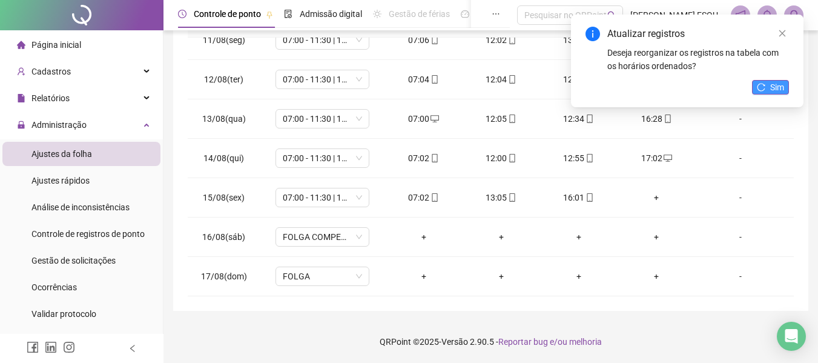
click at [781, 90] on span "Sim" at bounding box center [777, 87] width 14 height 13
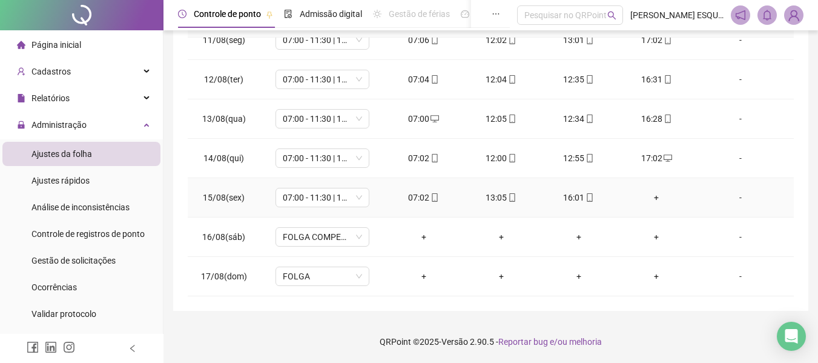
click at [650, 195] on div "+" at bounding box center [656, 197] width 58 height 13
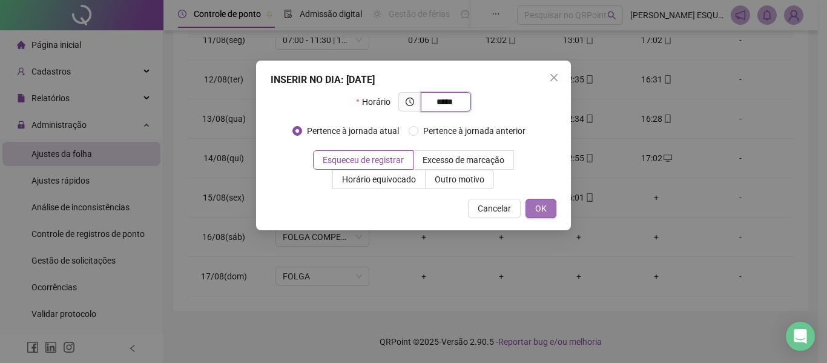
type input "*****"
click at [539, 199] on button "OK" at bounding box center [541, 208] width 31 height 19
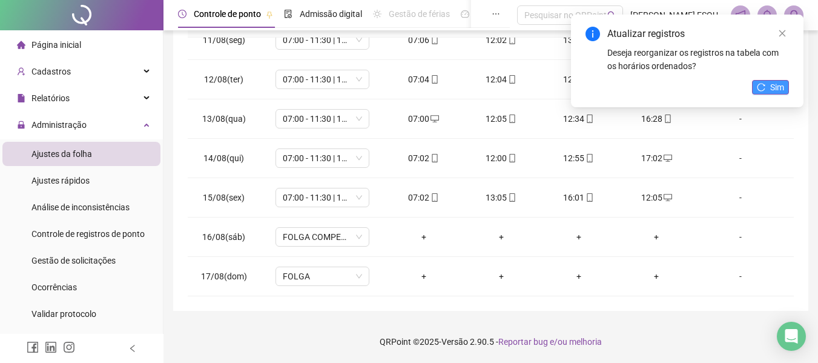
click at [767, 84] on button "Sim" at bounding box center [770, 87] width 37 height 15
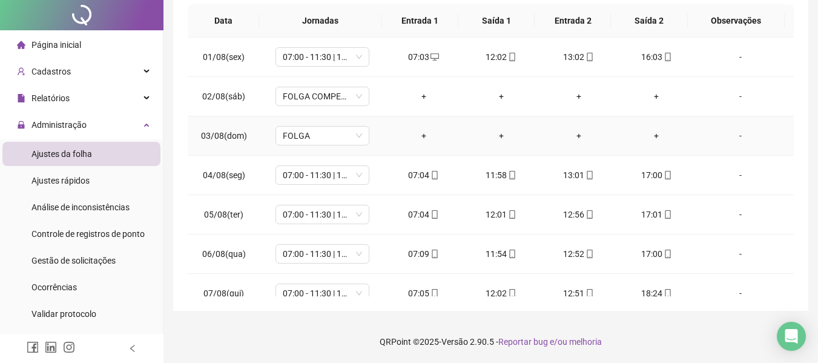
scroll to position [0, 0]
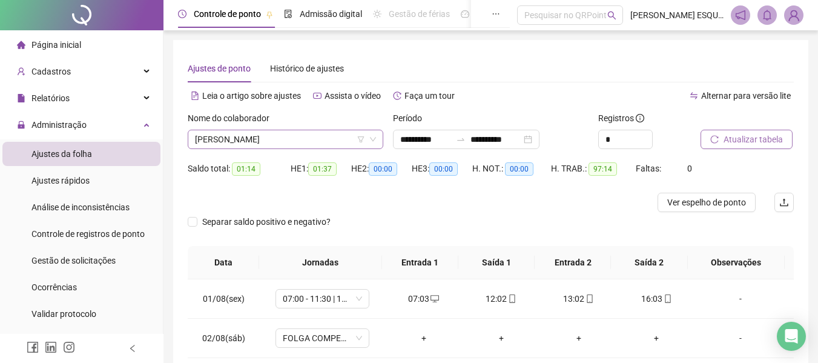
click at [317, 138] on span "[PERSON_NAME]" at bounding box center [285, 139] width 181 height 18
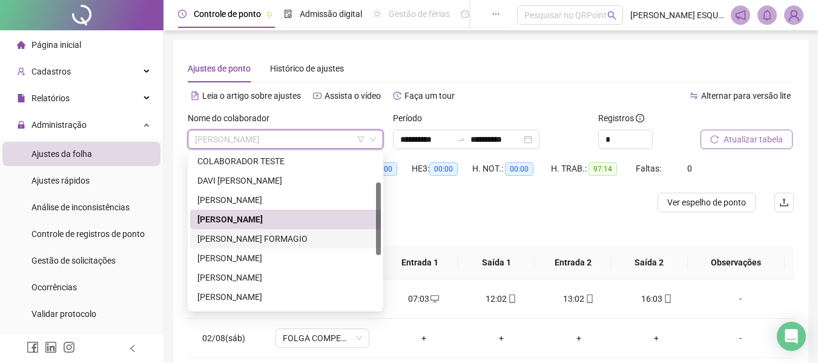
click at [289, 234] on div "[PERSON_NAME] FORMAGIO" at bounding box center [285, 238] width 176 height 13
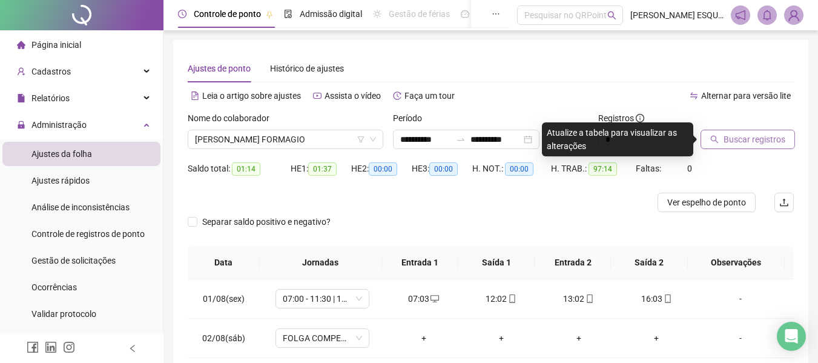
click at [720, 145] on button "Buscar registros" at bounding box center [747, 139] width 94 height 19
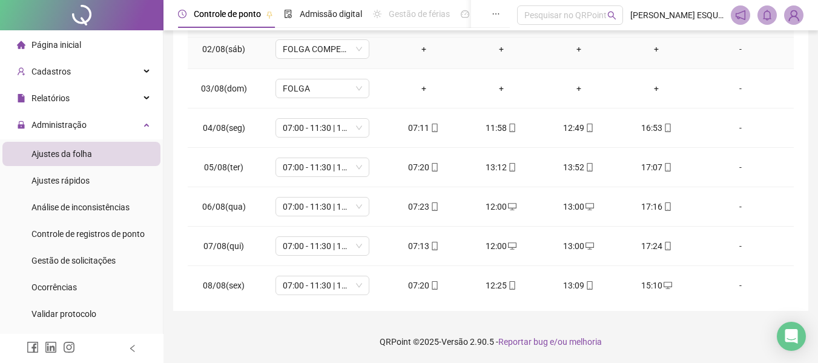
scroll to position [60, 0]
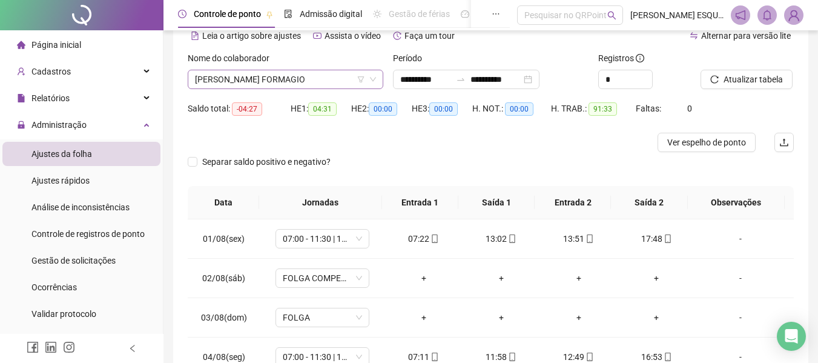
click at [301, 84] on span "[PERSON_NAME] FORMAGIO" at bounding box center [285, 79] width 181 height 18
